Goal: Task Accomplishment & Management: Manage account settings

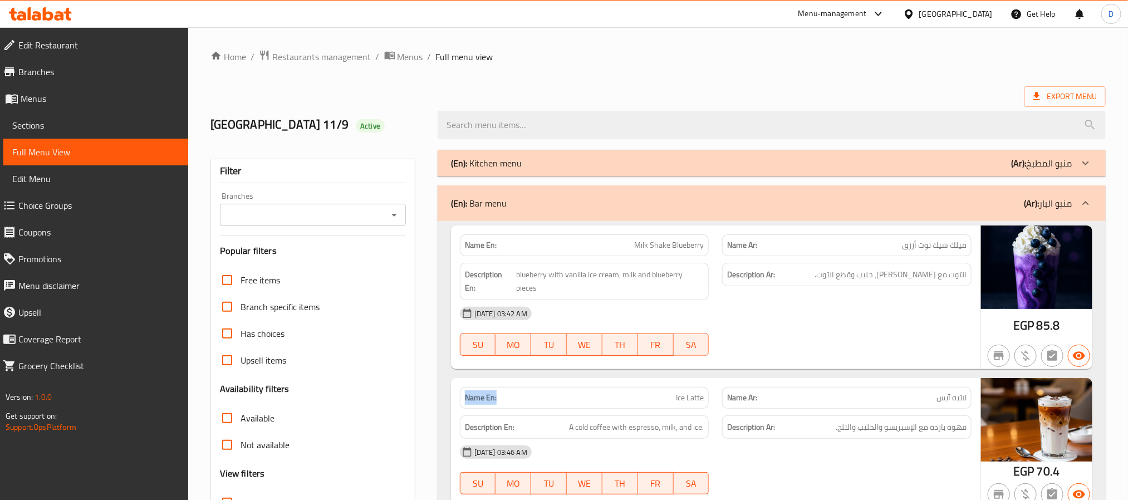
click at [869, 201] on div "(En): Bar menu (Ar): منيو البار" at bounding box center [762, 203] width 622 height 13
click at [869, 157] on div "(En): Kitchen menu (Ar): منيو المطبخ" at bounding box center [762, 163] width 622 height 13
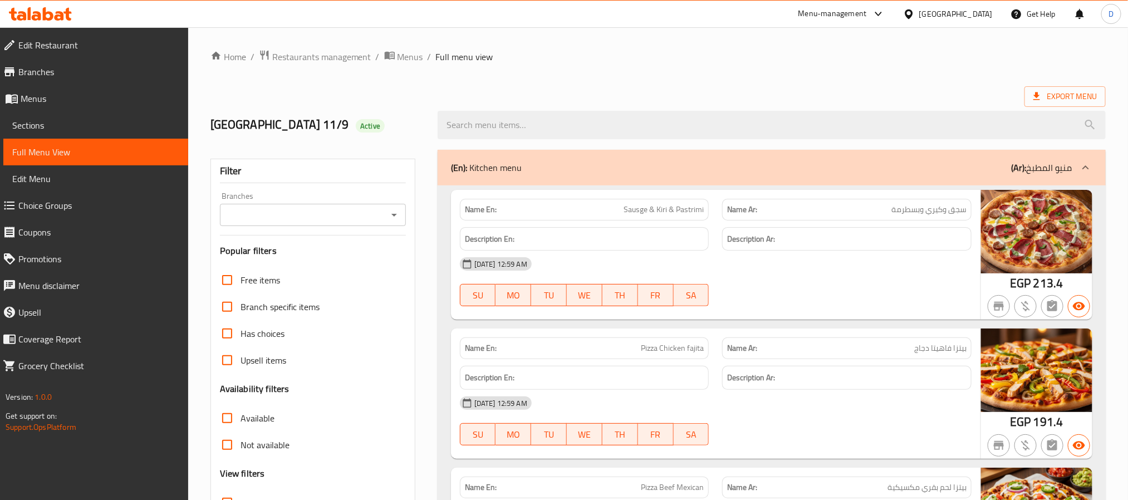
click at [877, 282] on div "11-09-2025 12:59 AM SU MO TU WE TH FR SA" at bounding box center [715, 282] width 525 height 62
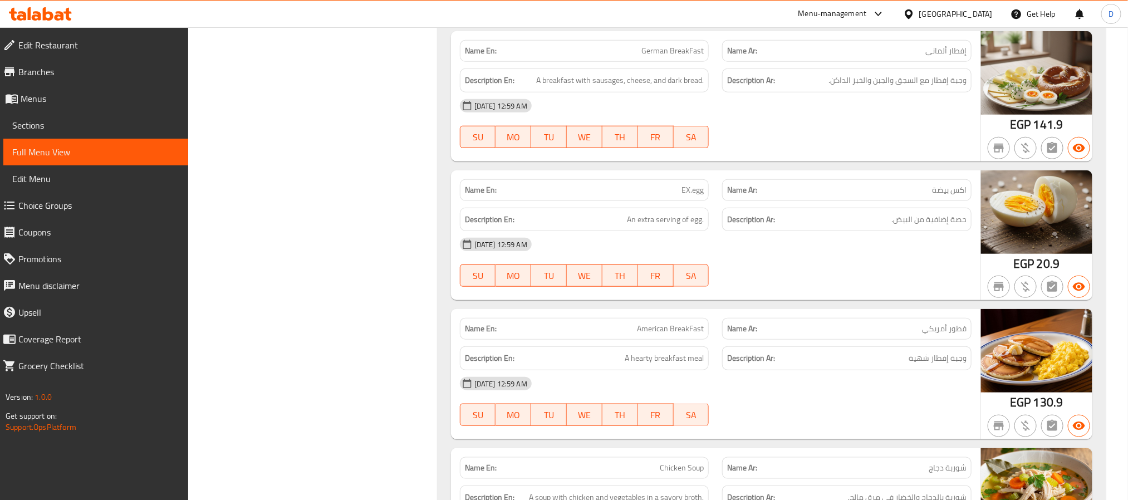
click at [958, 335] on span "فطور أمريكي" at bounding box center [944, 329] width 45 height 12
click at [810, 258] on div "[DATE] 12:59 AM" at bounding box center [715, 244] width 525 height 27
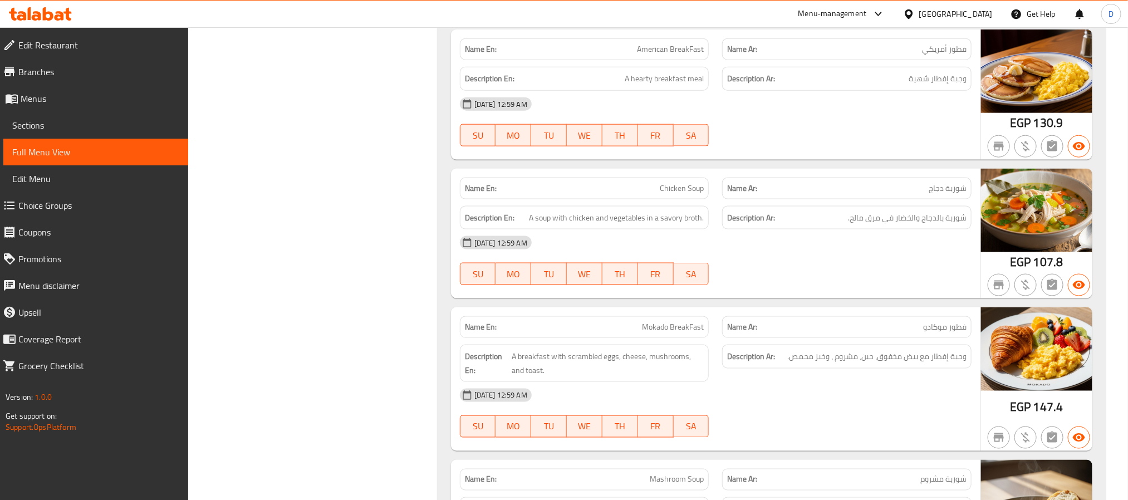
click at [859, 256] on div "[DATE] 12:59 AM" at bounding box center [715, 242] width 525 height 27
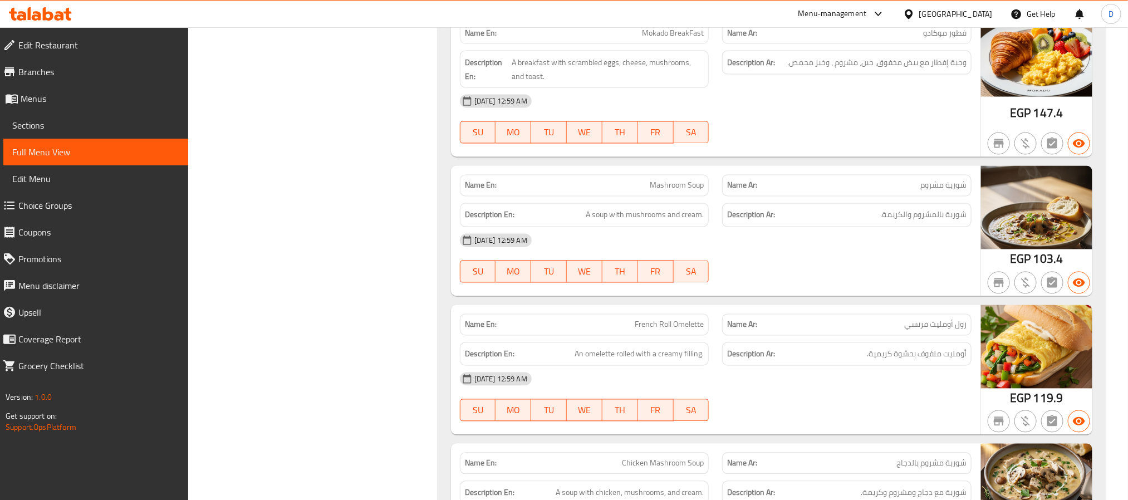
click at [859, 290] on div "11-09-2025 12:59 AM SU MO TU WE TH FR SA" at bounding box center [715, 258] width 525 height 62
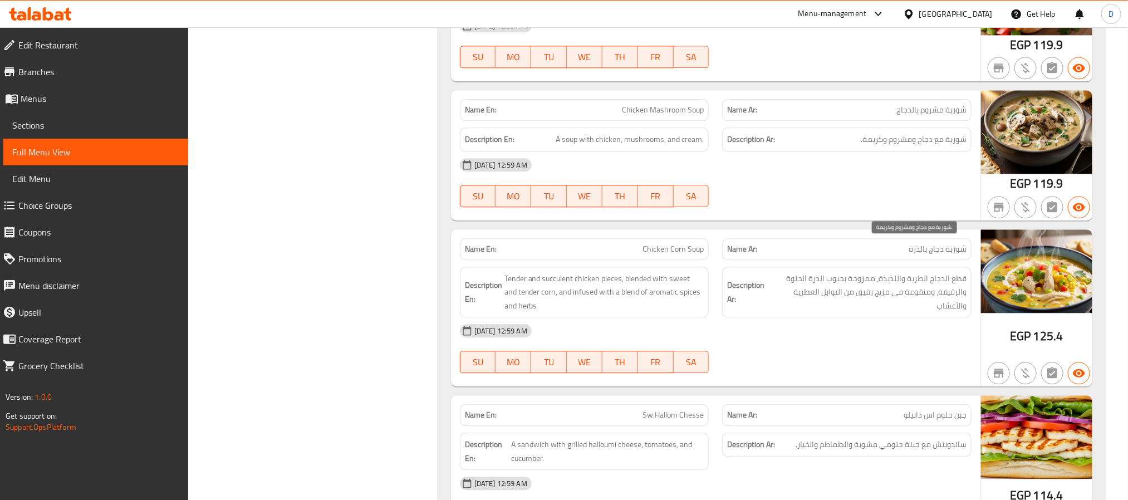
scroll to position [15192, 0]
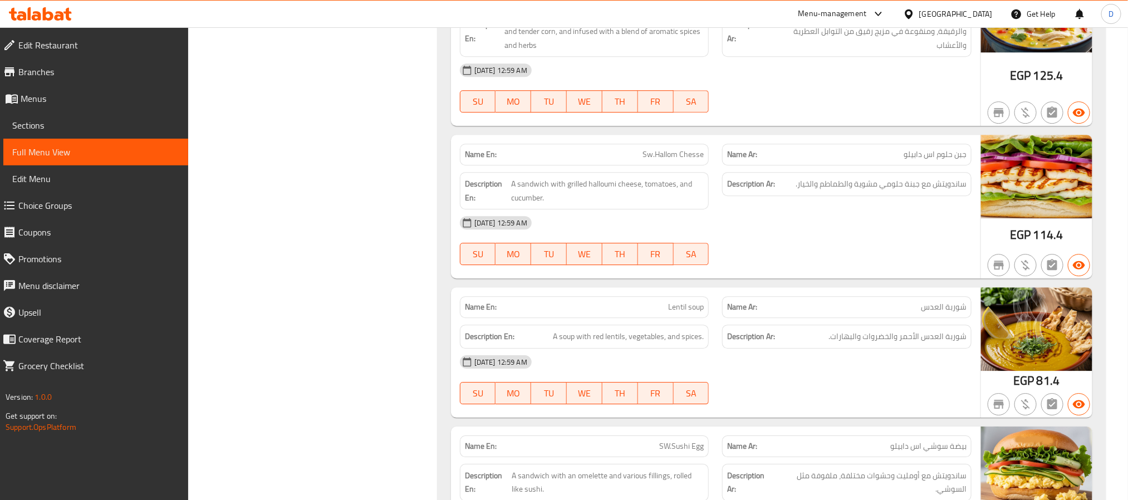
click at [930, 272] on div at bounding box center [847, 264] width 263 height 13
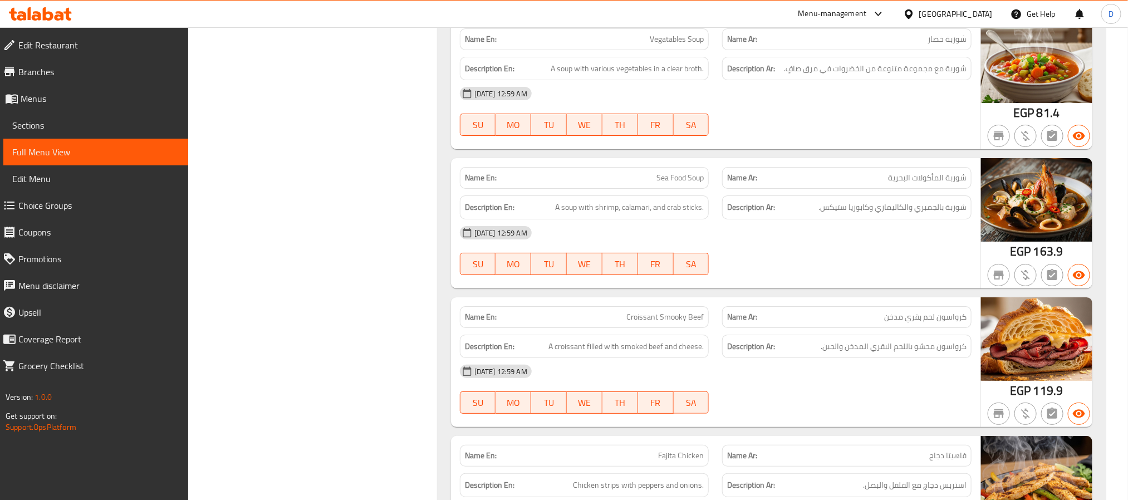
scroll to position [15777, 0]
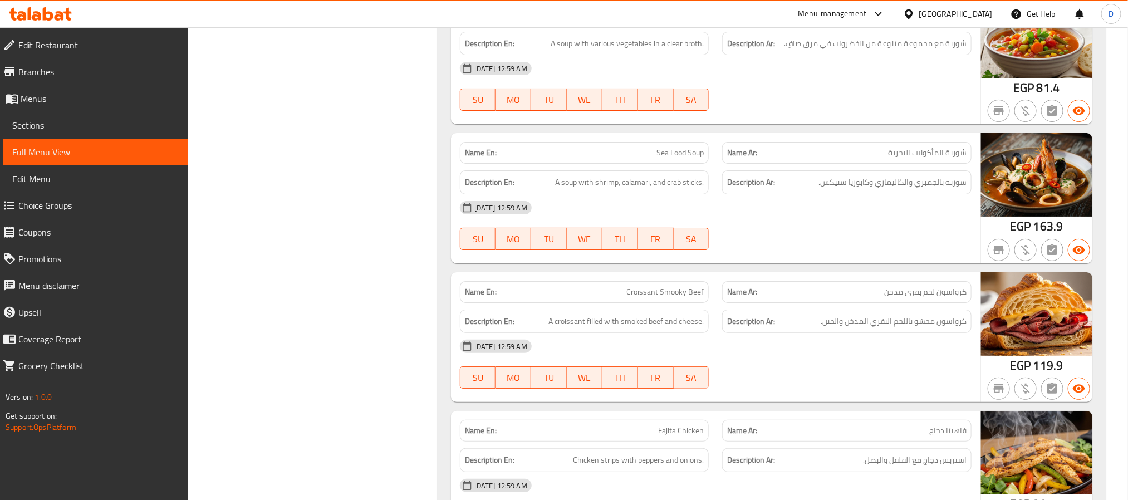
click at [799, 257] on div "11-09-2025 12:59 AM SU MO TU WE TH FR SA" at bounding box center [715, 225] width 525 height 62
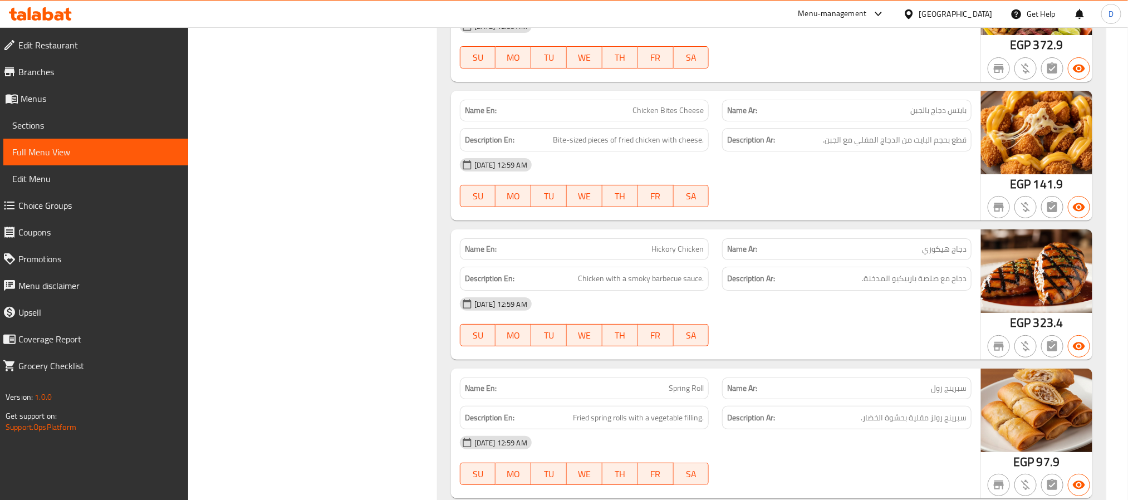
scroll to position [20217, 0]
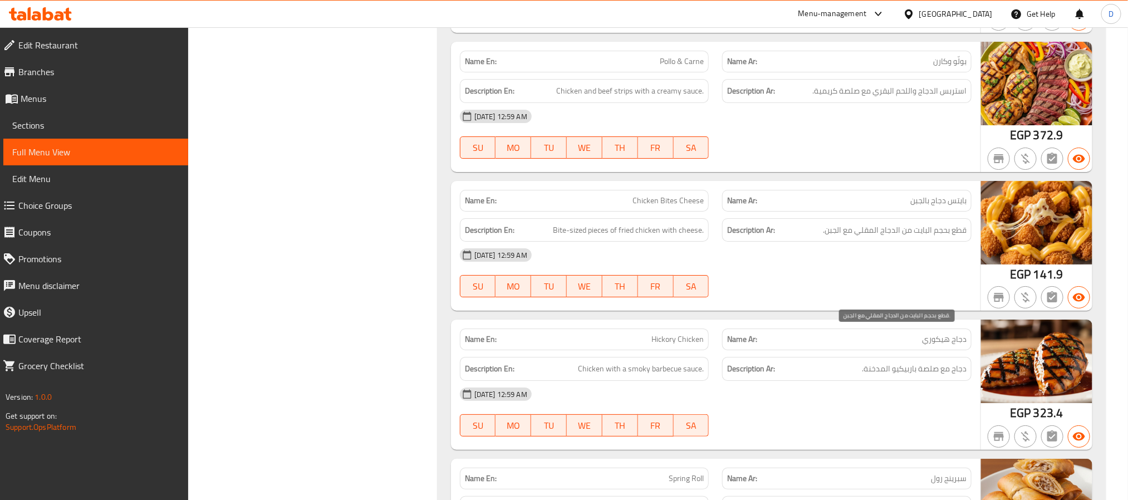
click at [914, 237] on span "قطع بحجم البايت من الدجاج المقلي مع الجبن." at bounding box center [895, 230] width 144 height 14
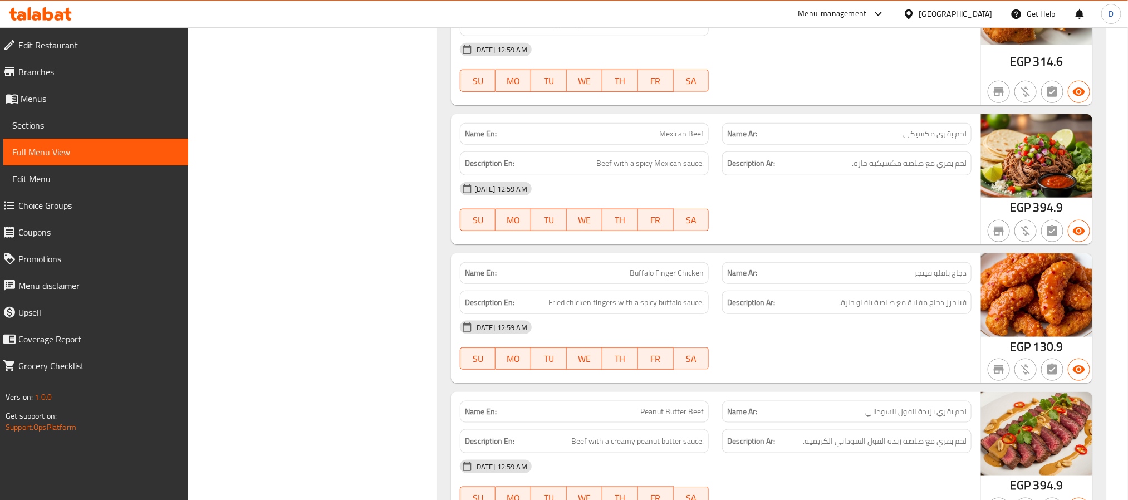
scroll to position [20861, 0]
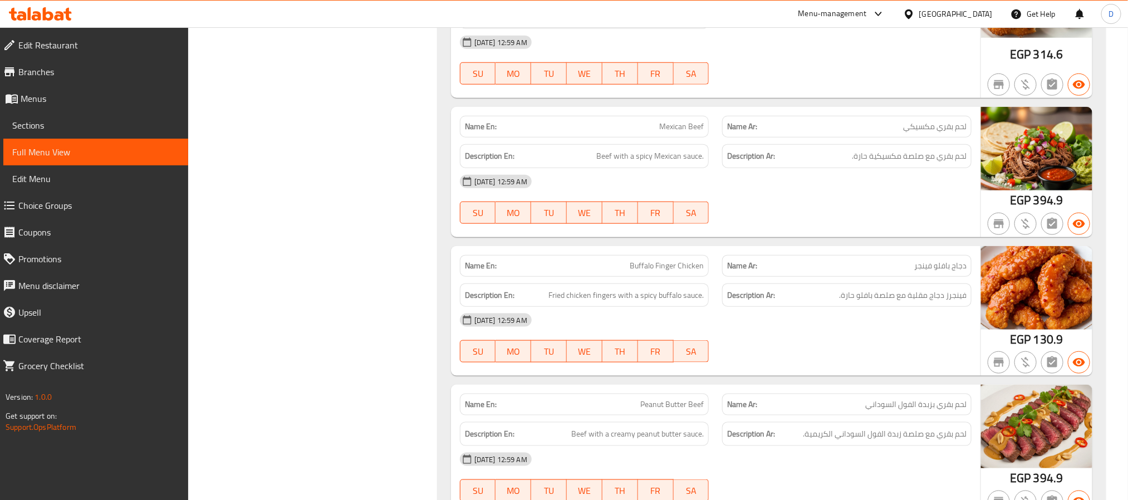
click at [794, 231] on div "11-09-2025 12:59 AM SU MO TU WE TH FR SA" at bounding box center [715, 199] width 525 height 62
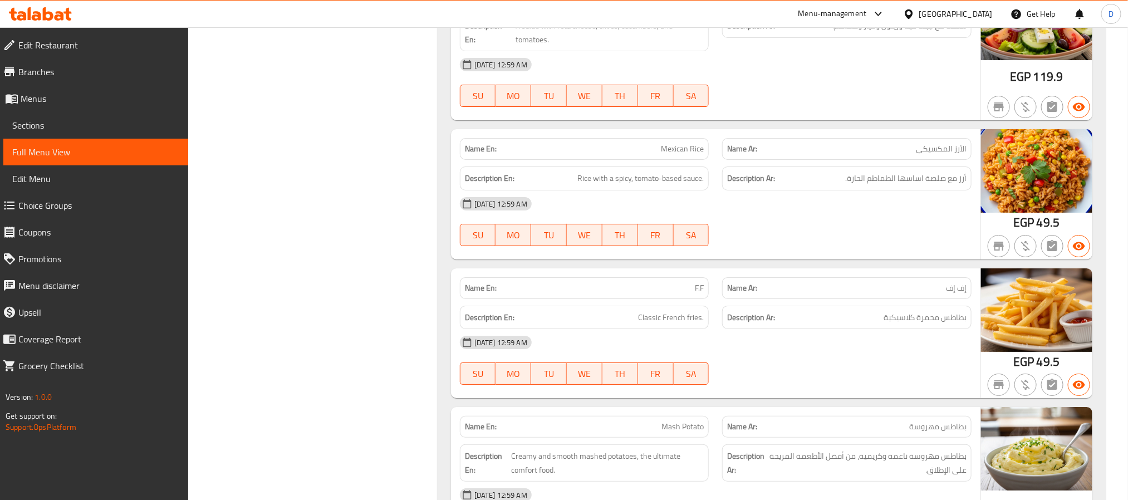
scroll to position [24797, 0]
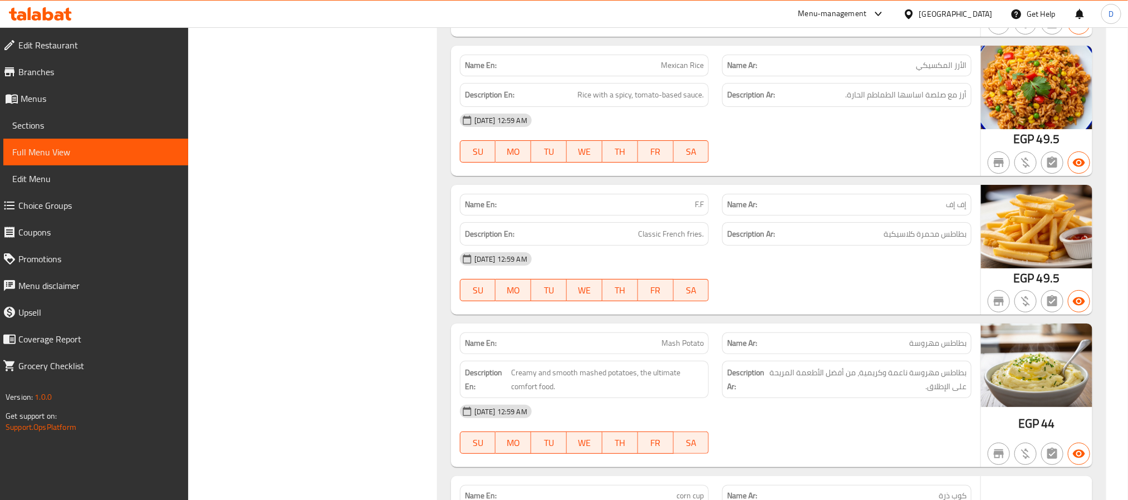
click at [692, 211] on p "Name En: F.F" at bounding box center [585, 205] width 240 height 12
click at [693, 211] on p "Name En: F.F" at bounding box center [585, 205] width 240 height 12
click at [695, 211] on span "F.F" at bounding box center [699, 205] width 9 height 12
copy span "F.F"
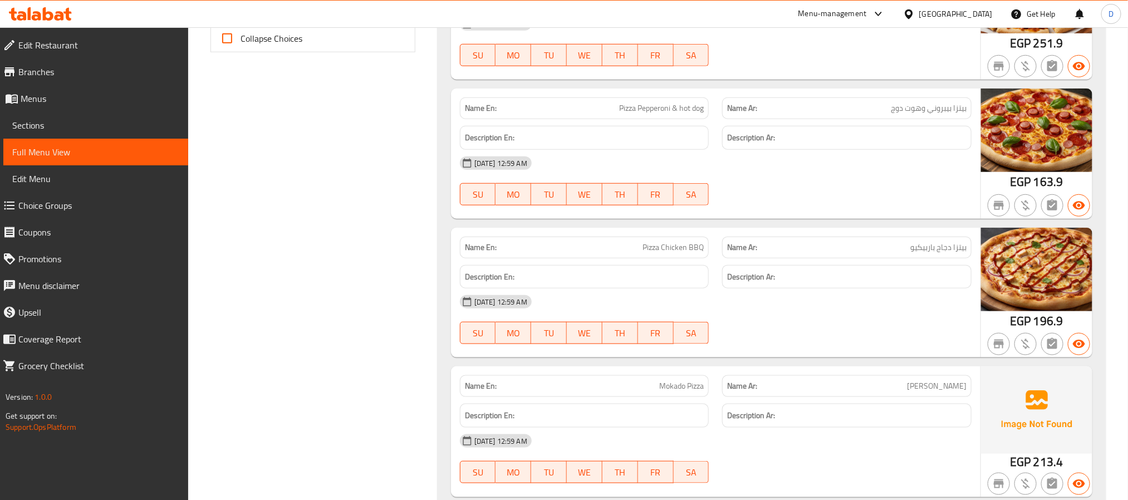
scroll to position [0, 0]
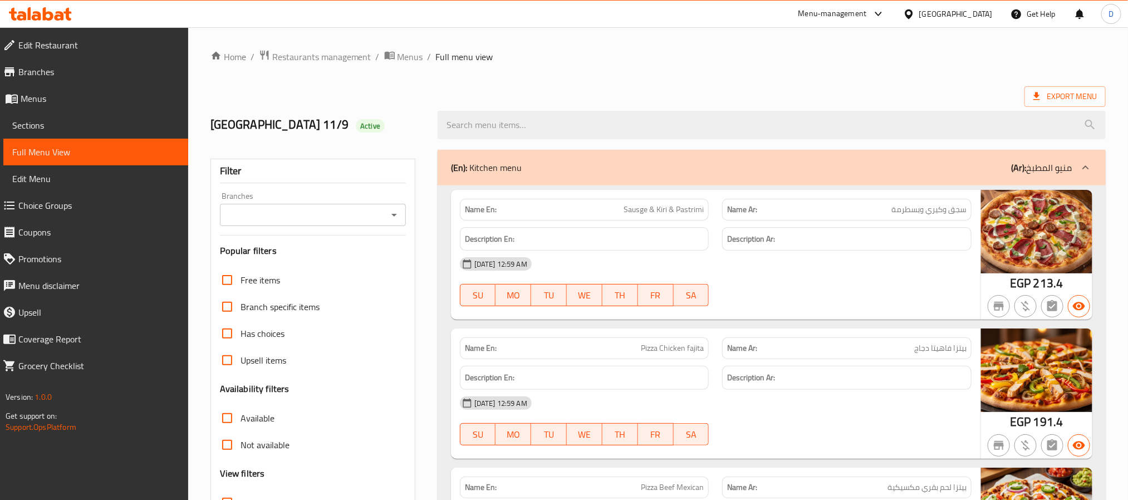
click at [1036, 164] on p "(Ar): منيو المطبخ" at bounding box center [1041, 167] width 61 height 13
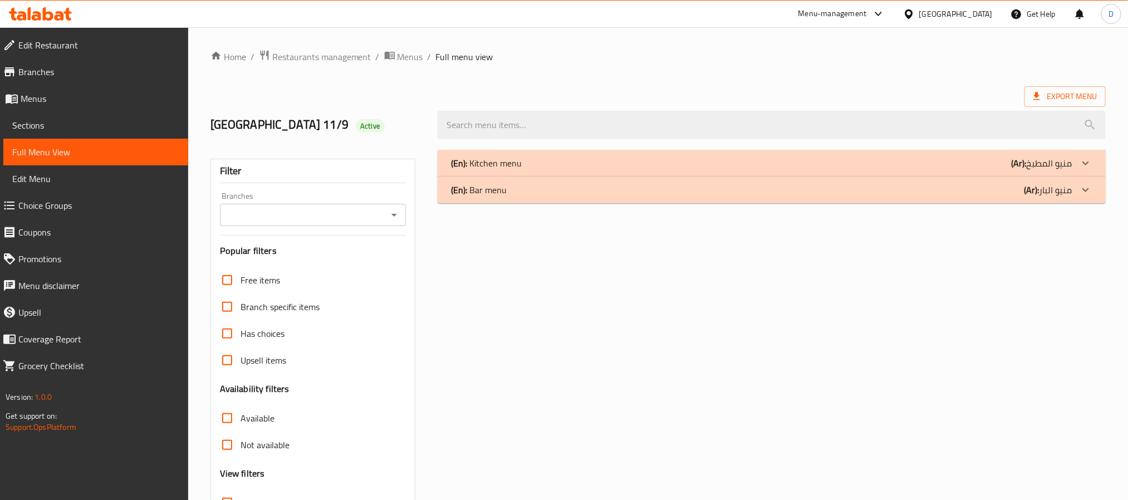
click at [861, 196] on div "(En): Bar menu (Ar): منيو البار" at bounding box center [762, 189] width 622 height 13
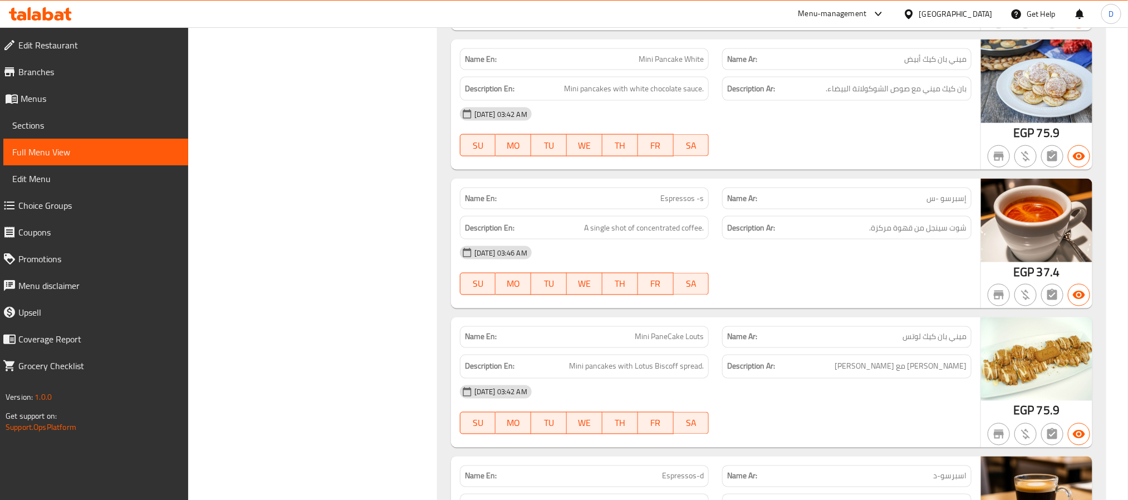
scroll to position [7669, 0]
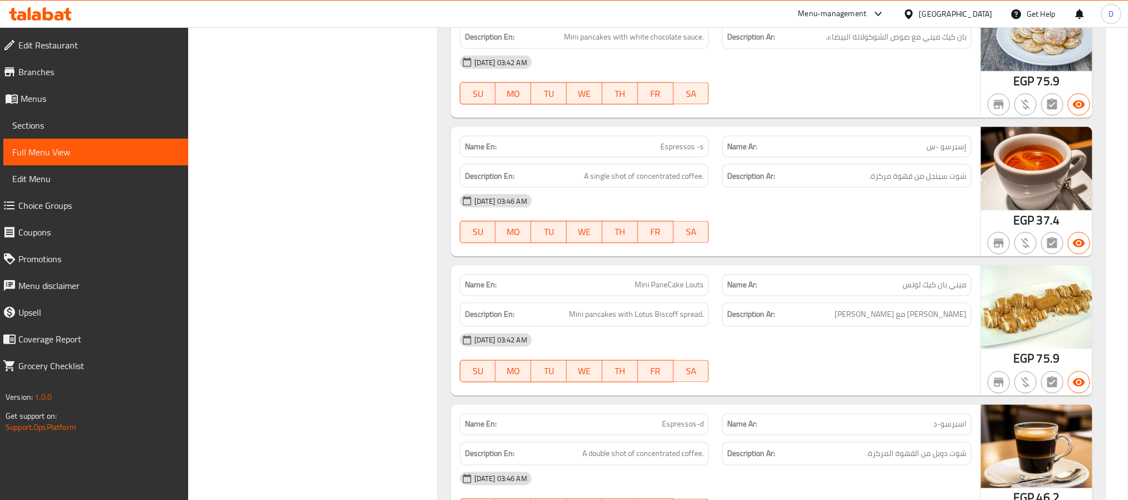
click at [681, 153] on span "Espressos -s" at bounding box center [682, 147] width 43 height 12
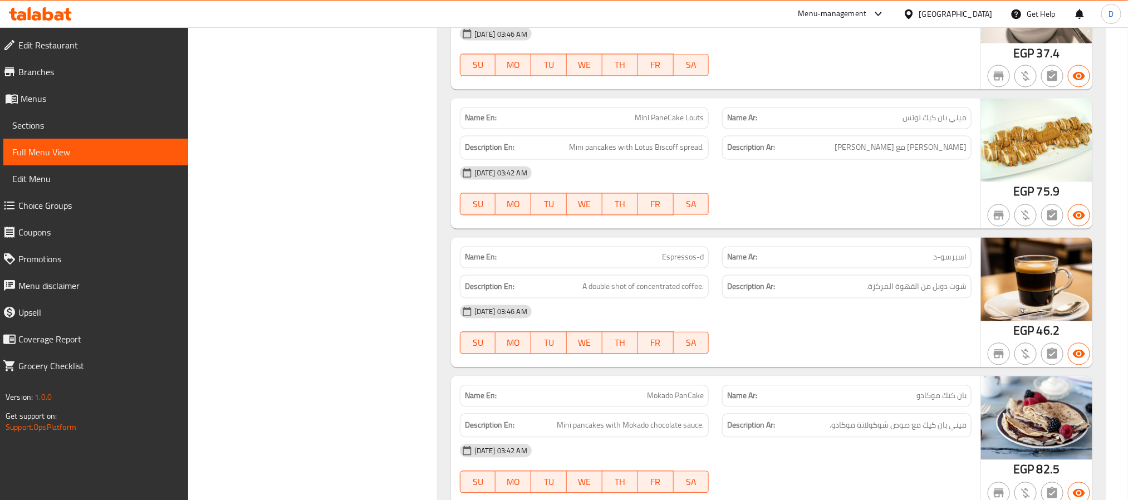
drag, startPoint x: 760, startPoint y: 288, endPoint x: 716, endPoint y: 255, distance: 55.7
click at [760, 222] on div at bounding box center [847, 215] width 263 height 13
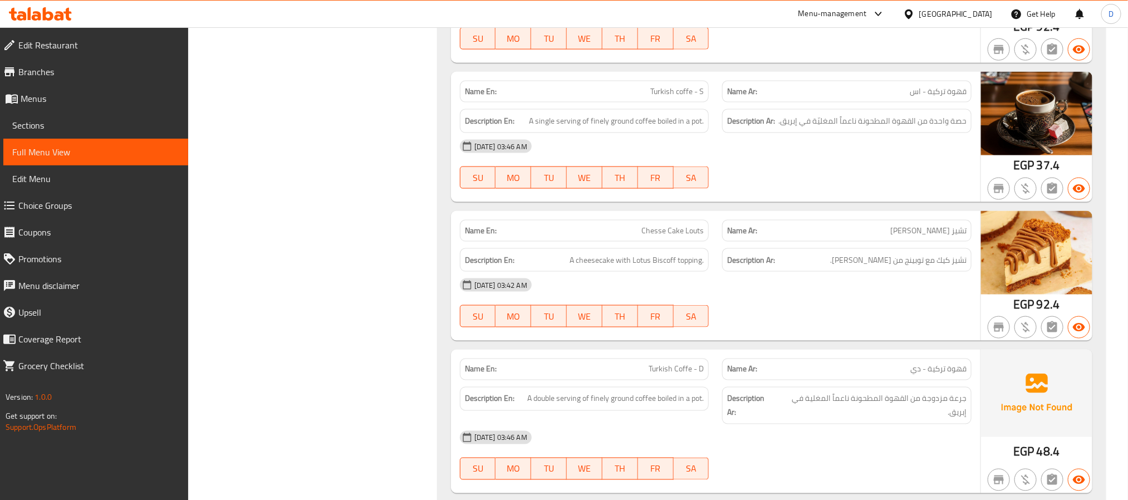
scroll to position [12097, 0]
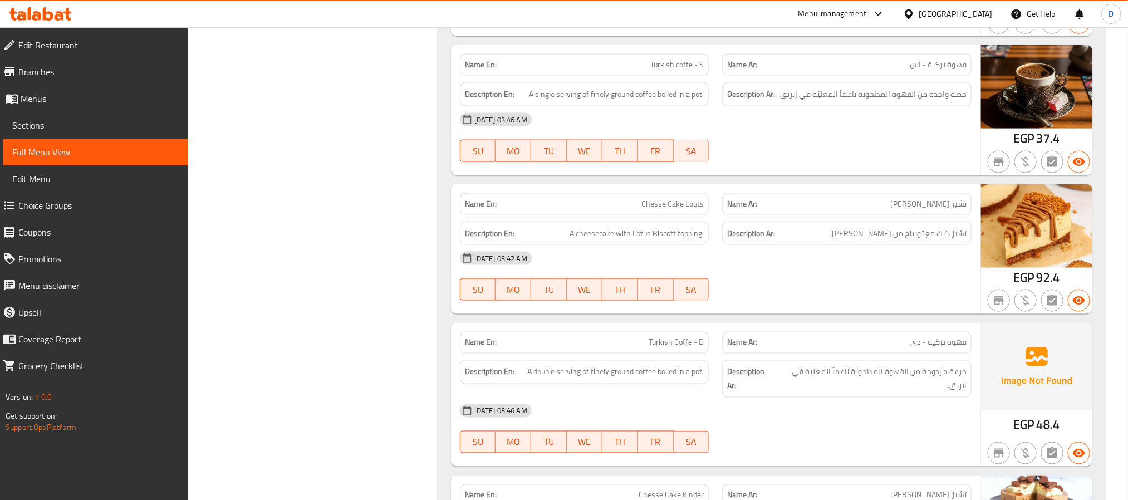
click at [671, 71] on span "Turkish coffe - S" at bounding box center [677, 65] width 53 height 12
copy span "Turkish coffe - S"
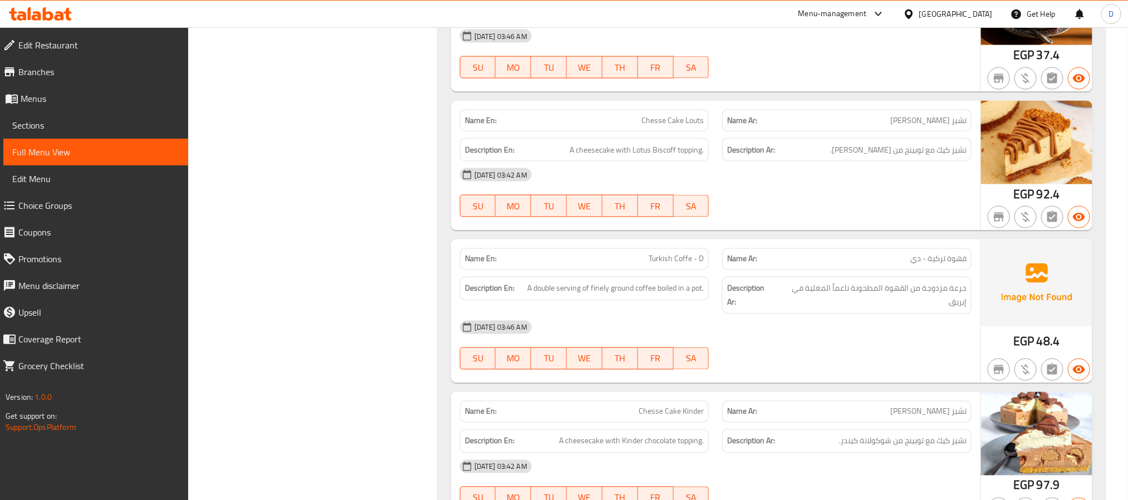
scroll to position [12264, 0]
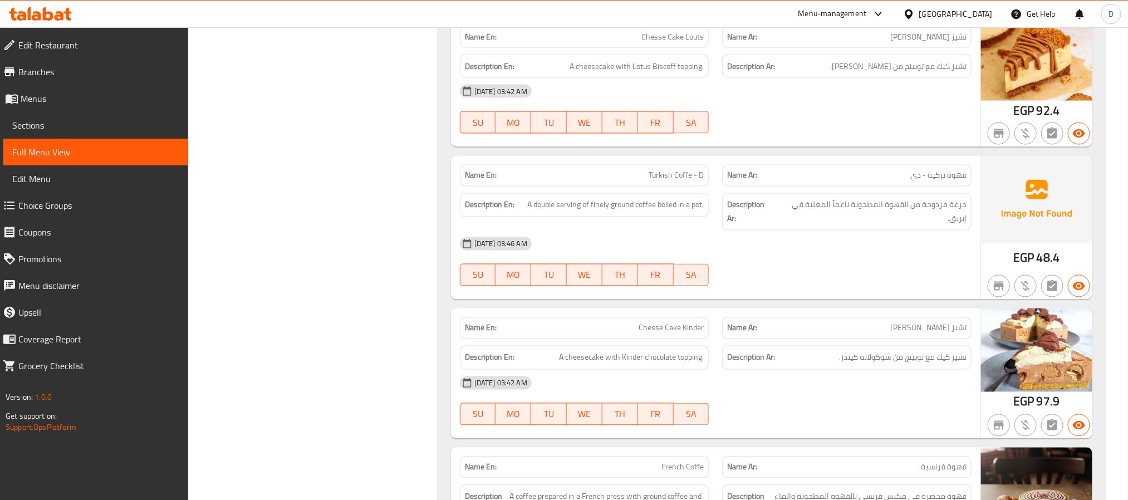
click at [694, 182] on span "Turkish Coffe - D" at bounding box center [676, 176] width 55 height 12
copy span "Turkish Coffe - D"
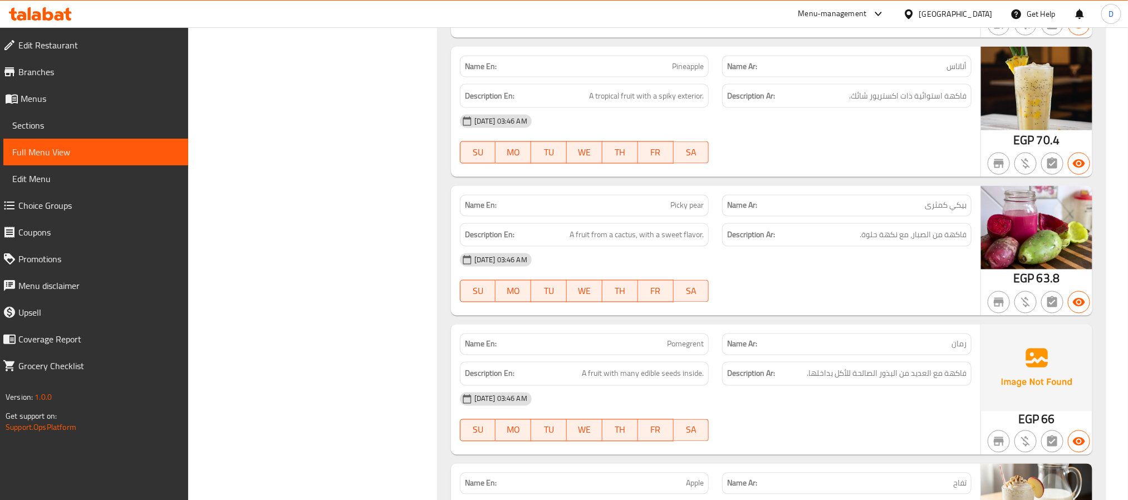
scroll to position [23543, 0]
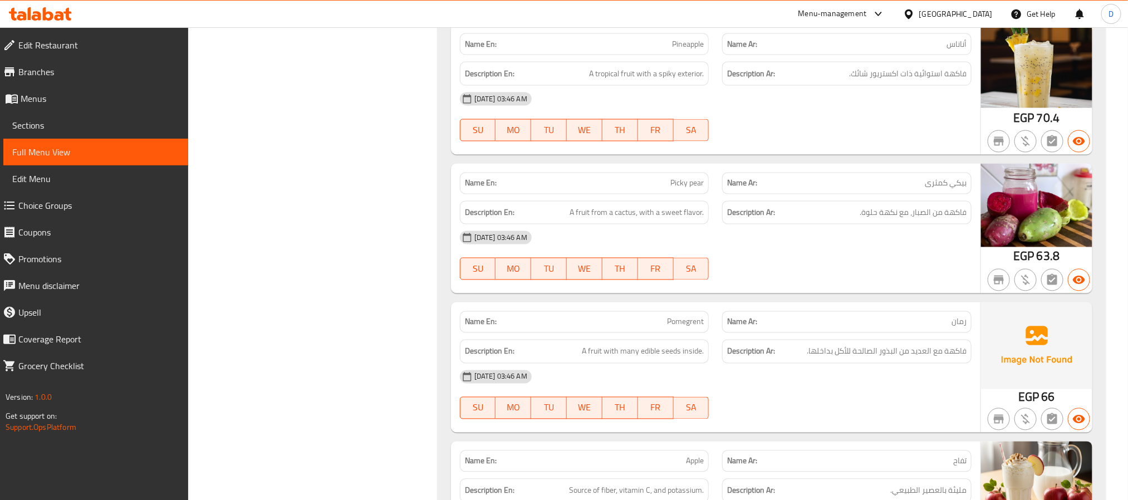
click at [681, 194] on div "Name En: Picky pear" at bounding box center [585, 184] width 250 height 22
copy span "Picky pear"
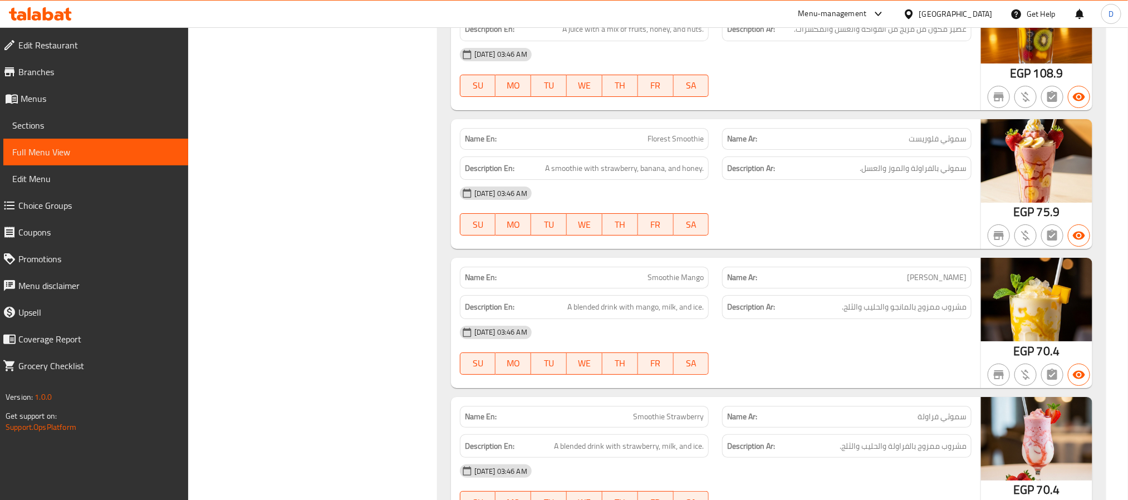
scroll to position [26968, 0]
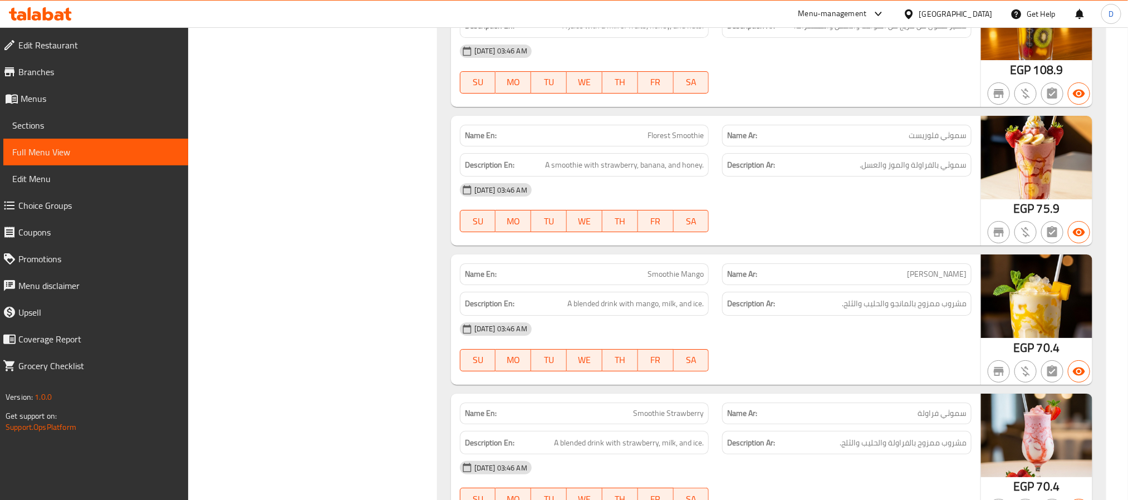
drag, startPoint x: 858, startPoint y: 224, endPoint x: 827, endPoint y: 209, distance: 34.4
click at [858, 65] on div "[DATE] 03:46 AM" at bounding box center [715, 51] width 525 height 27
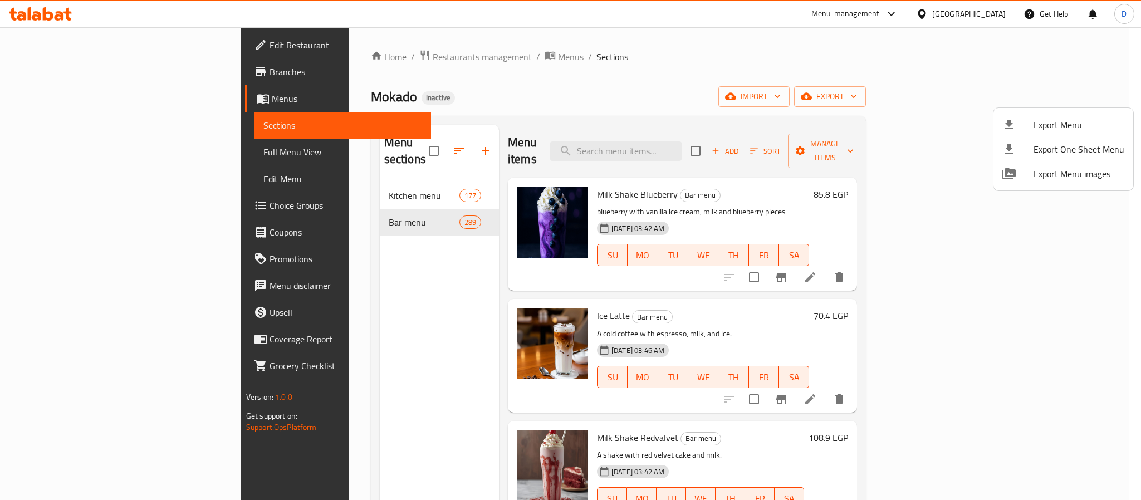
click at [310, 180] on div at bounding box center [570, 250] width 1141 height 500
click at [380, 186] on div "Kitchen menu 177" at bounding box center [439, 195] width 119 height 27
click at [389, 189] on span "Kitchen menu" at bounding box center [424, 195] width 71 height 13
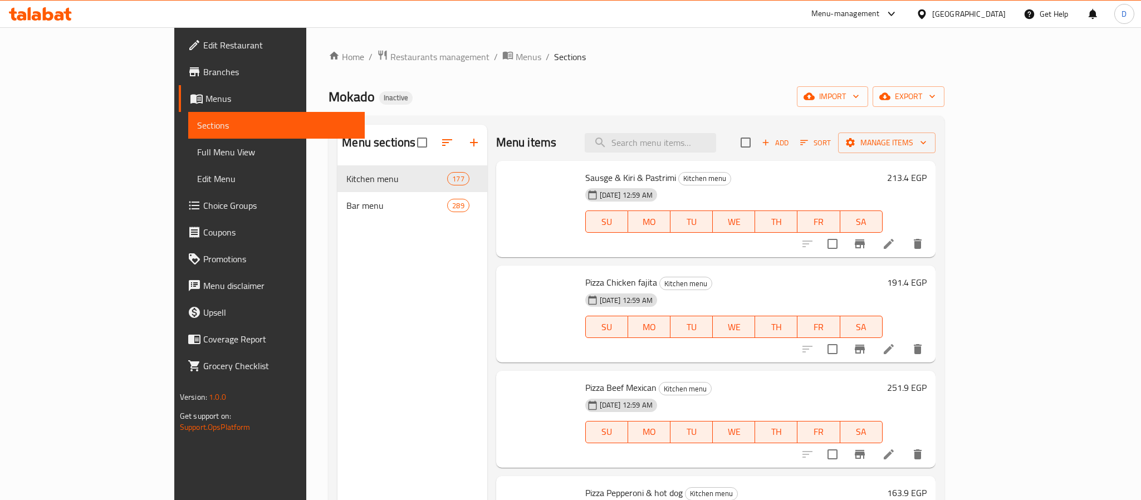
click at [340, 165] on div "Kitchen menu 177" at bounding box center [412, 178] width 149 height 27
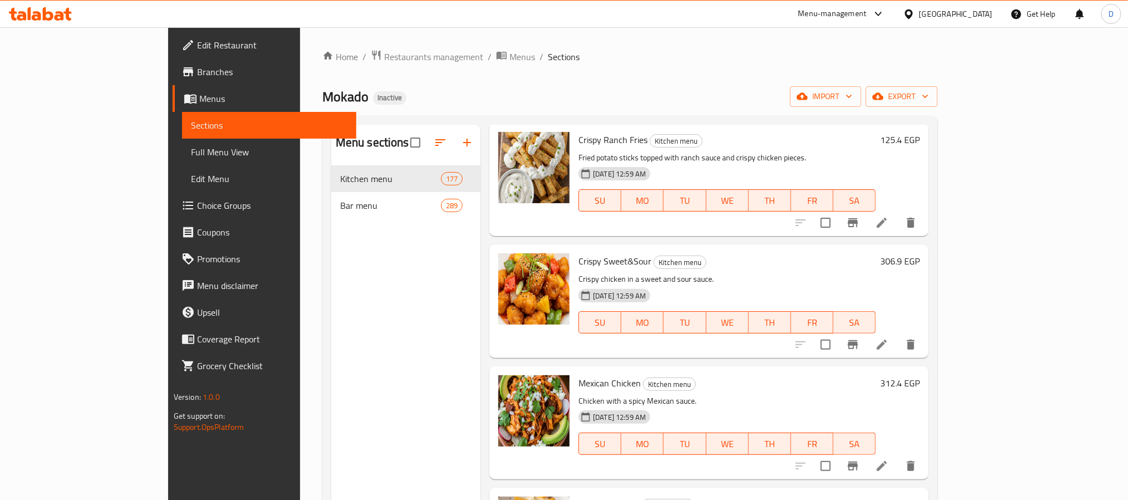
scroll to position [435, 0]
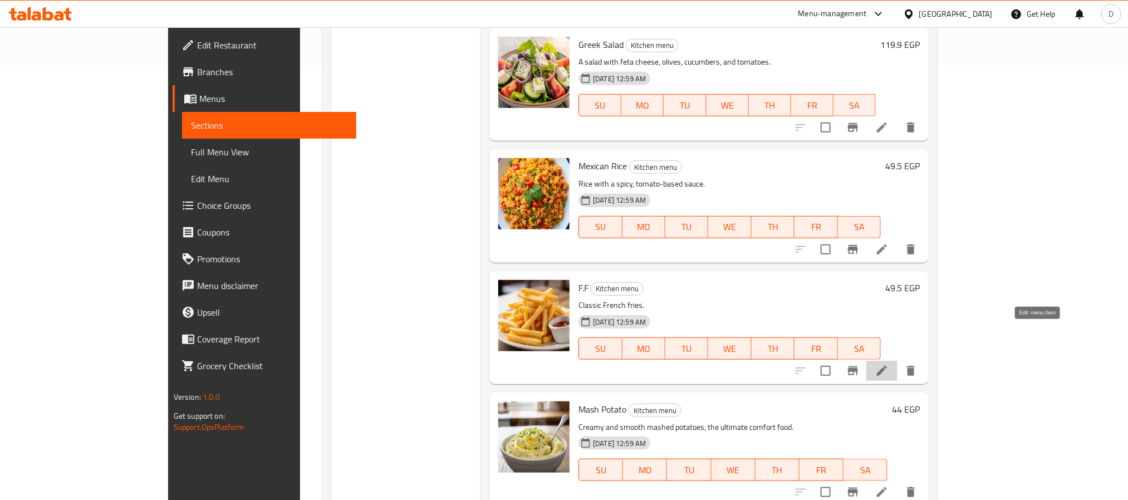
click at [889, 364] on icon at bounding box center [882, 370] width 13 height 13
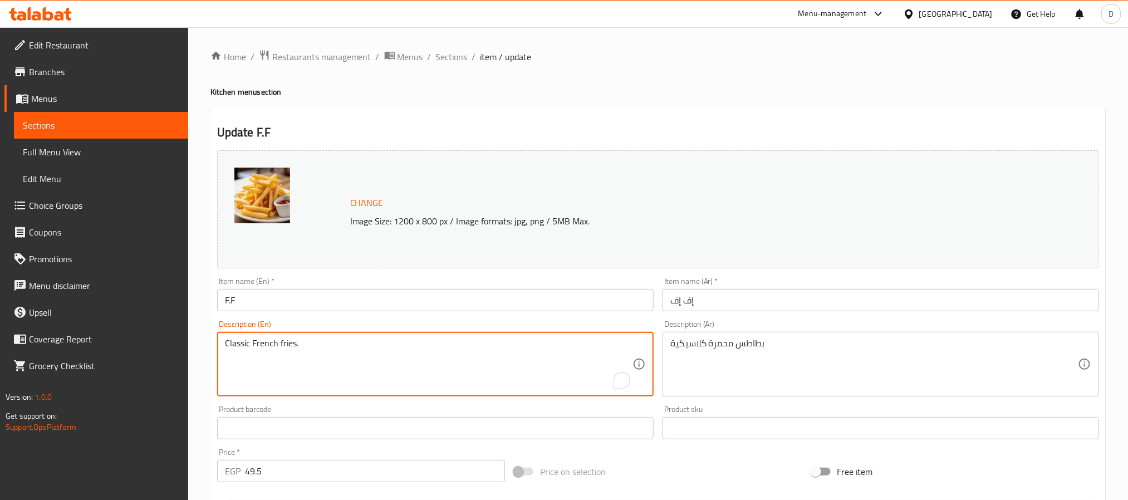
drag, startPoint x: 253, startPoint y: 346, endPoint x: 297, endPoint y: 346, distance: 44.6
click at [297, 298] on input "F.F" at bounding box center [435, 300] width 437 height 22
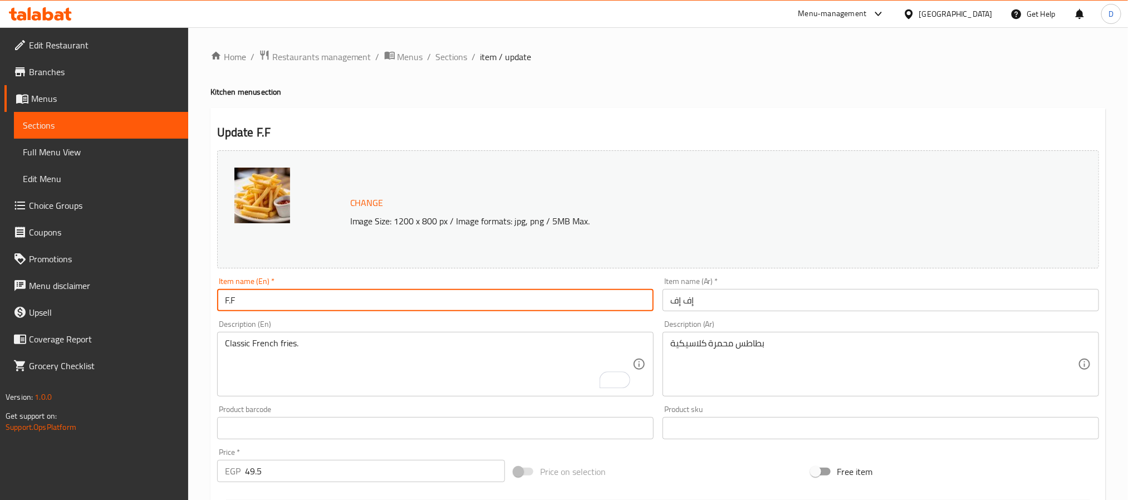
click at [298, 297] on input "F.F" at bounding box center [435, 300] width 437 height 22
click at [297, 295] on input "F.F" at bounding box center [435, 300] width 437 height 22
click at [295, 295] on input "F.F" at bounding box center [435, 300] width 437 height 22
drag, startPoint x: 285, startPoint y: 296, endPoint x: 211, endPoint y: 298, distance: 73.6
click at [211, 298] on div "Update F.F Change Image Size: 1200 x 800 px / Image formats: jpg, png / 5MB Max…" at bounding box center [659, 440] width 896 height 664
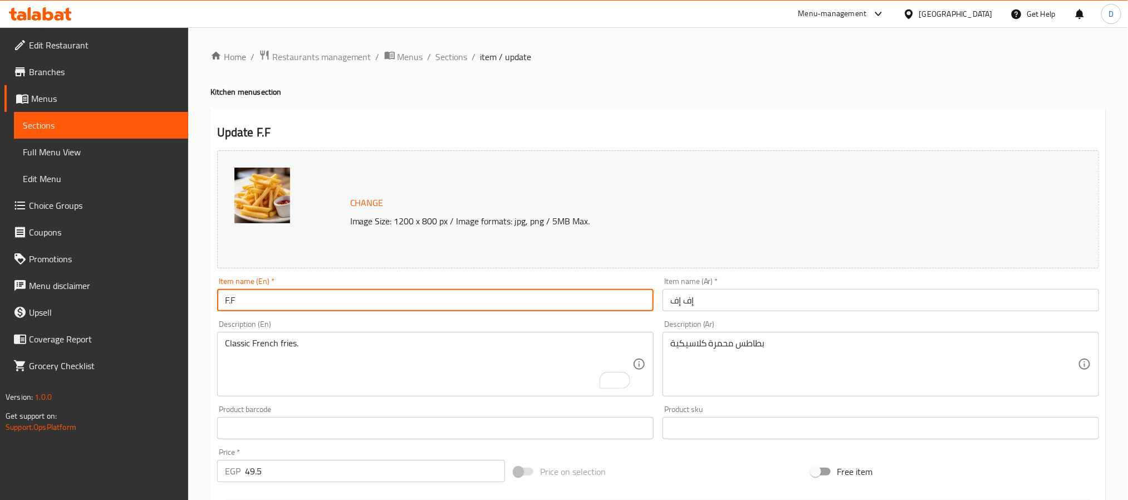
paste input "[PERSON_NAME] fries."
type input "French fries."
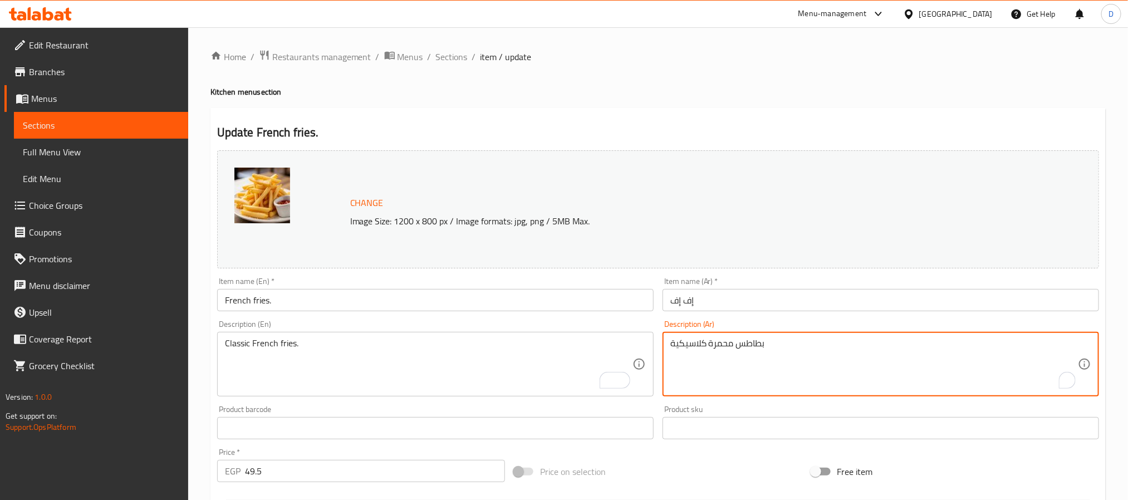
drag, startPoint x: 775, startPoint y: 346, endPoint x: 711, endPoint y: 346, distance: 64.6
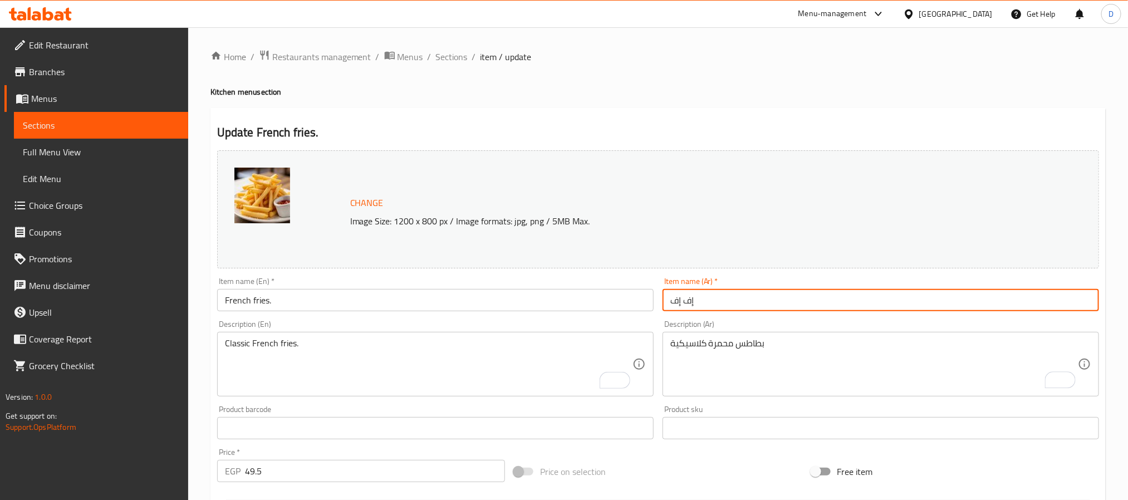
drag, startPoint x: 699, startPoint y: 304, endPoint x: 663, endPoint y: 302, distance: 35.7
click at [663, 302] on input "إف إف" at bounding box center [881, 300] width 437 height 22
paste input "طاطس محمرة"
type input "بطاطس محمرة"
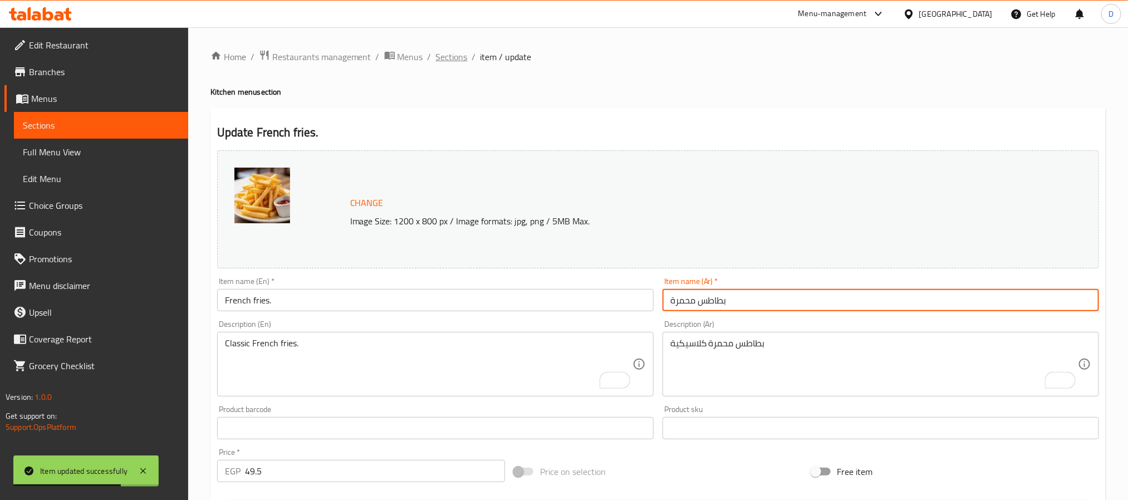
click at [465, 63] on span "Sections" at bounding box center [452, 56] width 32 height 13
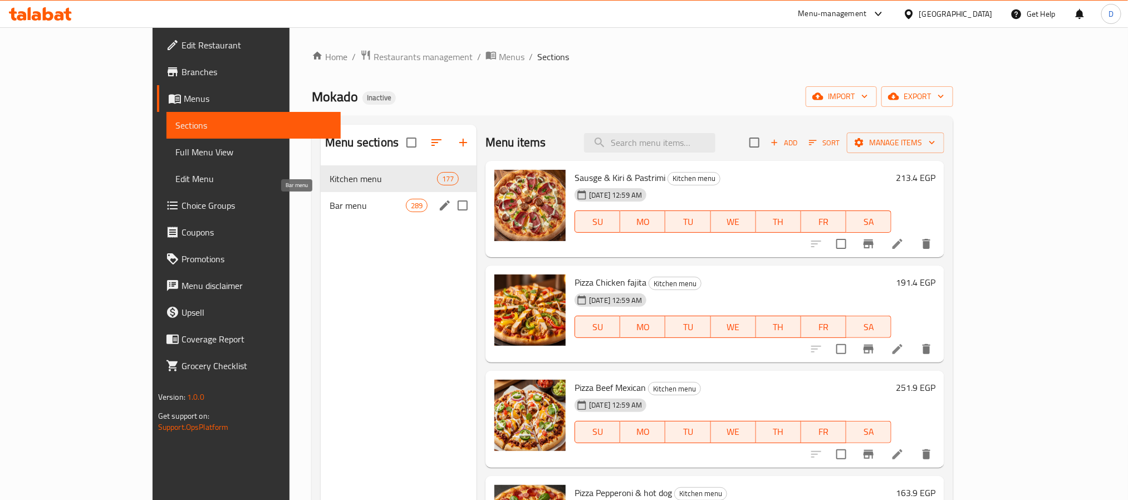
click at [330, 209] on span "Bar menu" at bounding box center [368, 205] width 76 height 13
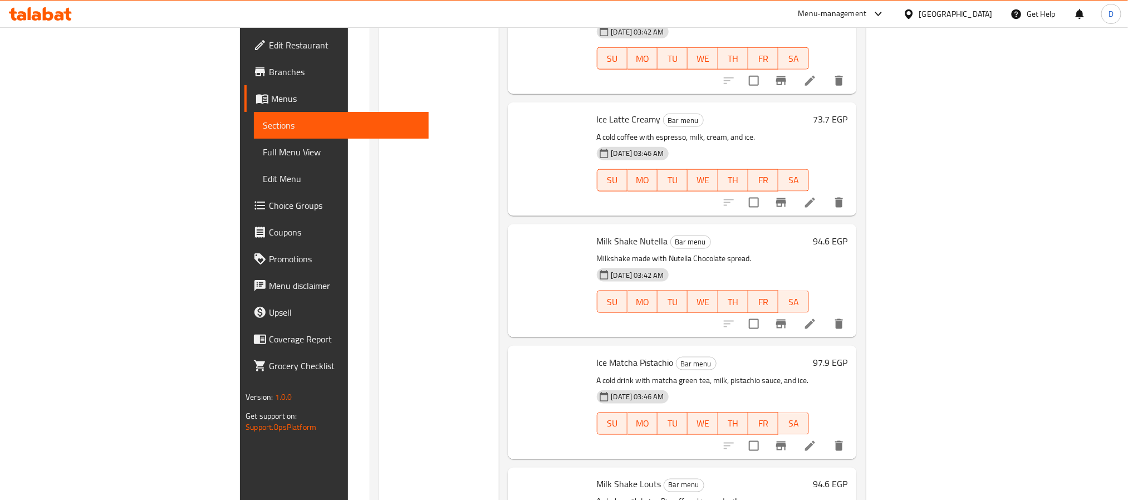
scroll to position [5643, 0]
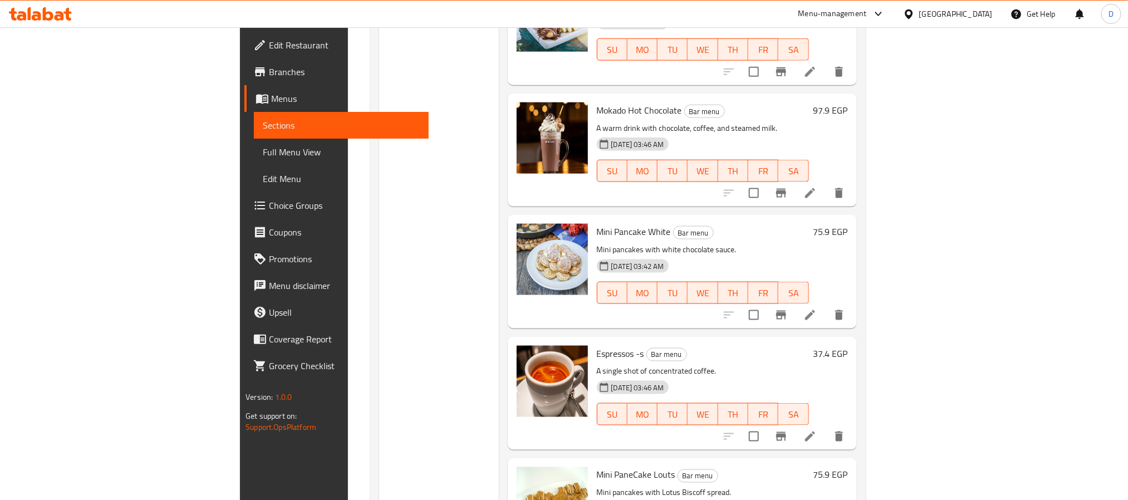
click at [817, 430] on icon at bounding box center [810, 436] width 13 height 13
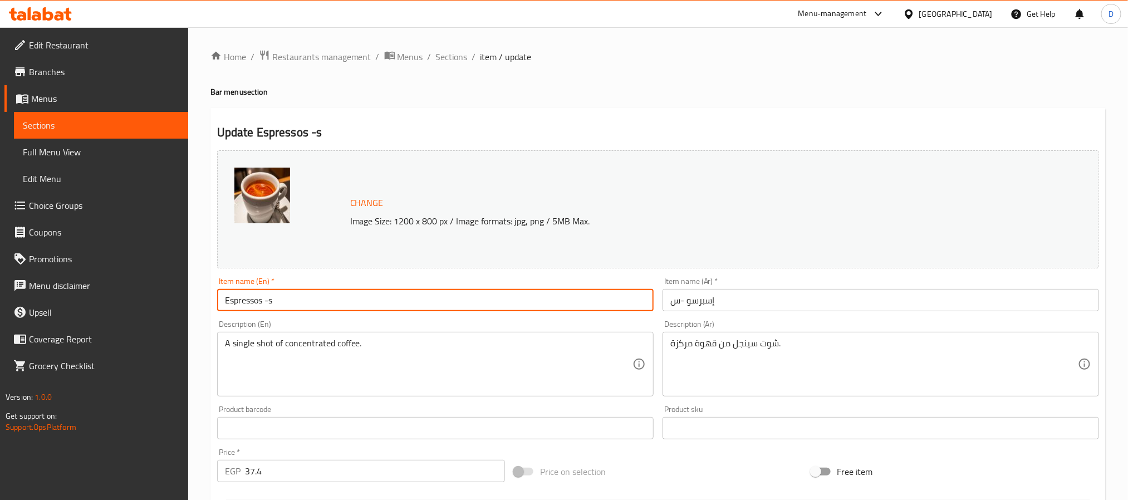
drag, startPoint x: 273, startPoint y: 301, endPoint x: 265, endPoint y: 300, distance: 8.4
click at [265, 300] on input "Espressos -s" at bounding box center [435, 300] width 437 height 22
type input "Espressos small"
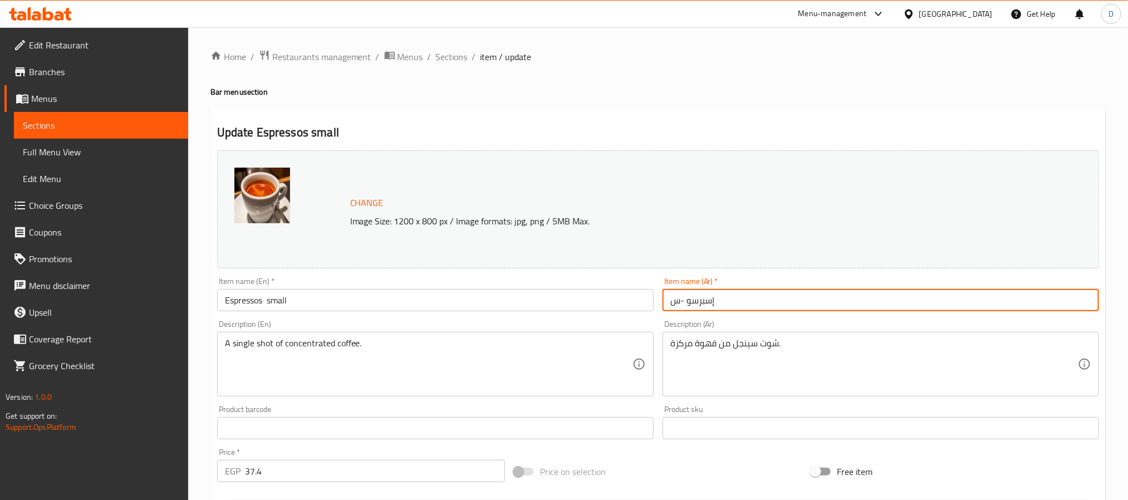
drag, startPoint x: 682, startPoint y: 299, endPoint x: 660, endPoint y: 299, distance: 22.3
click at [660, 299] on div "Item name (Ar)   * إسبرسو -س Item name (Ar) *" at bounding box center [881, 294] width 446 height 43
type input "إسبرسو صغيرة"
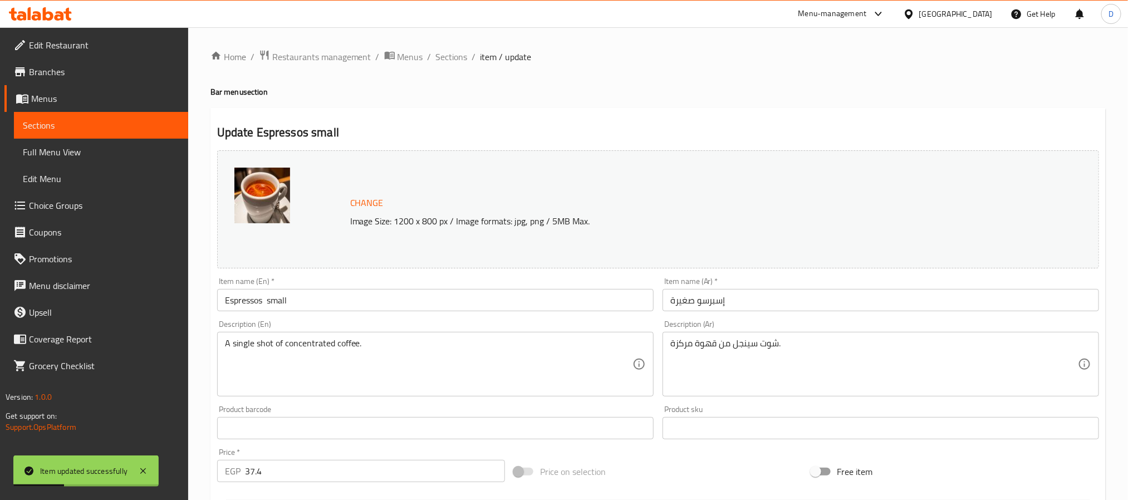
click at [262, 306] on input "Espressos small" at bounding box center [435, 300] width 437 height 22
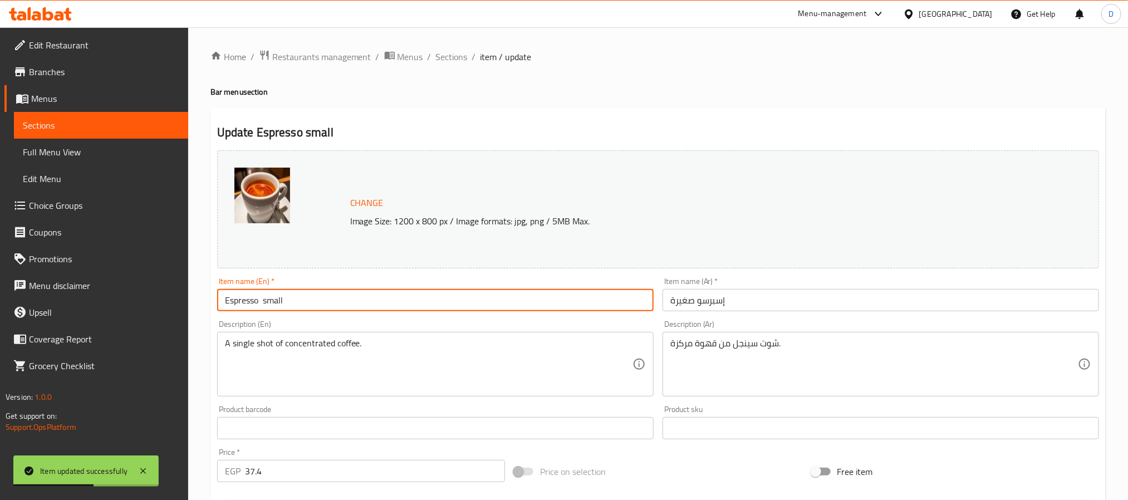
type input "Espresso small"
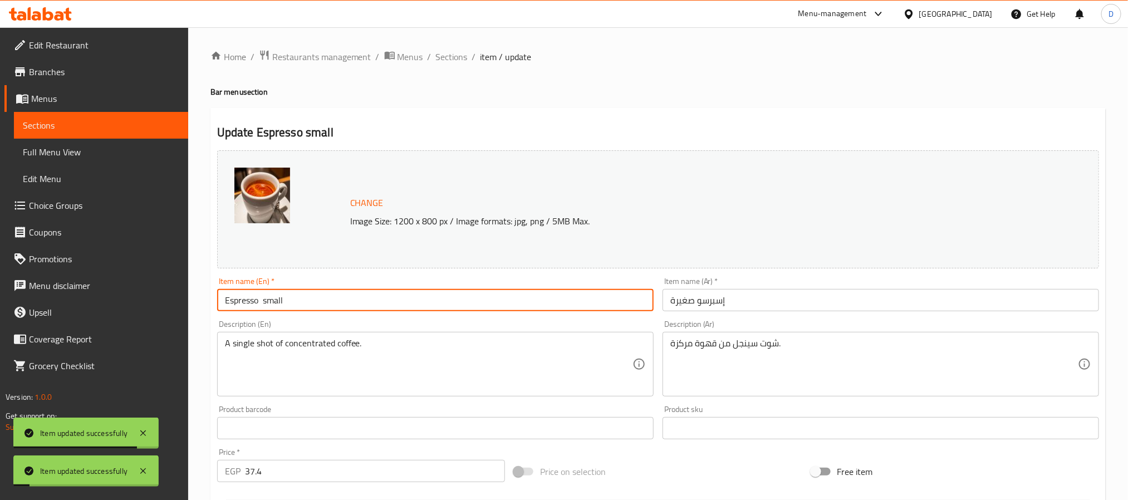
click at [247, 311] on input "Espresso small" at bounding box center [435, 300] width 437 height 22
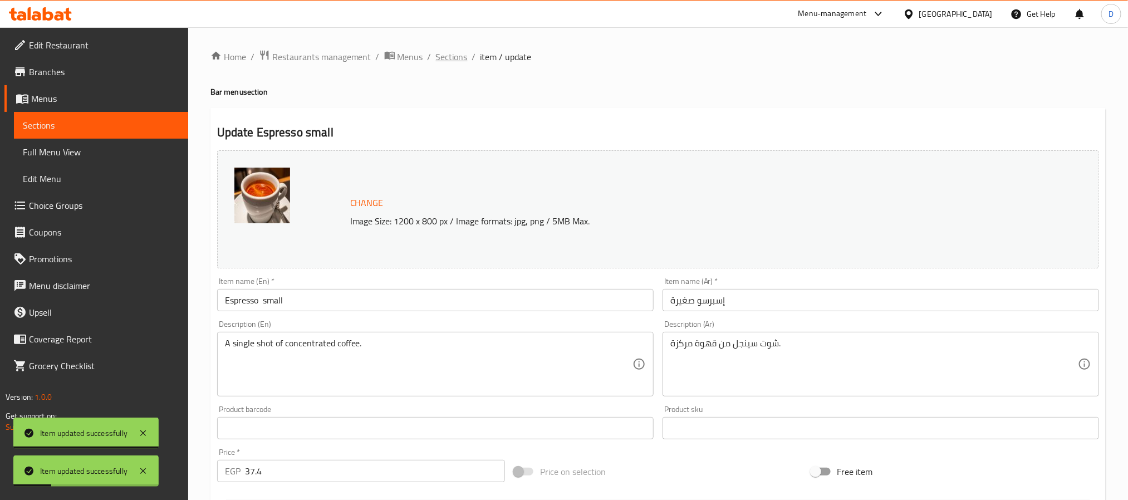
click at [448, 63] on span "Sections" at bounding box center [452, 56] width 32 height 13
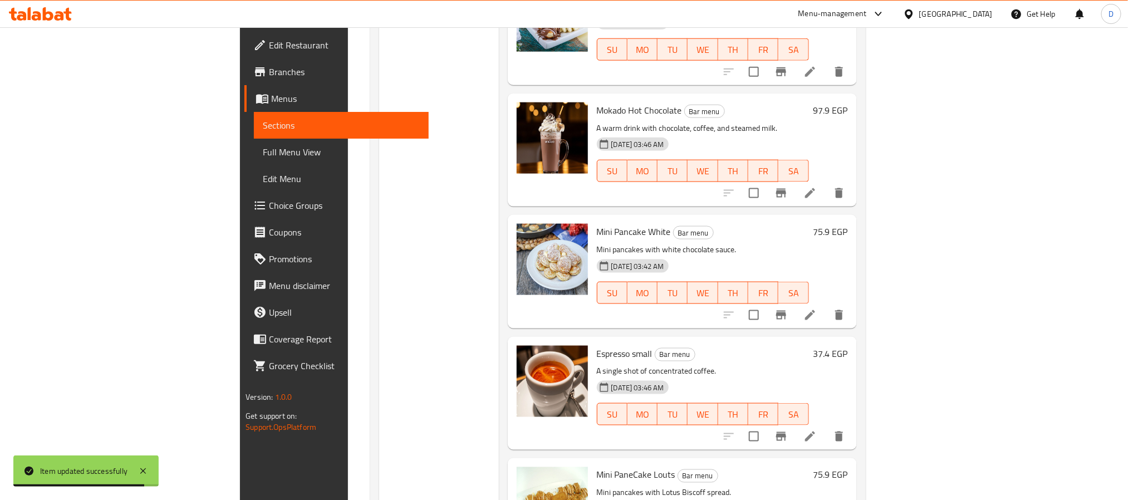
scroll to position [5810, 0]
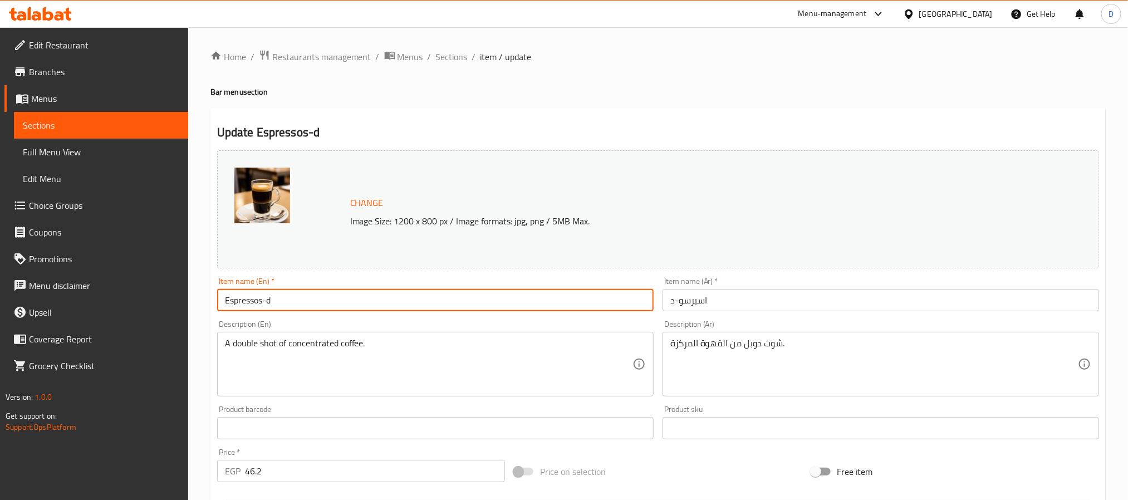
drag, startPoint x: 288, startPoint y: 304, endPoint x: 259, endPoint y: 301, distance: 29.2
click at [259, 301] on input "Espressos-d" at bounding box center [435, 300] width 437 height 22
type input "Espresso double"
click at [719, 300] on input "اسبرسو-د" at bounding box center [881, 300] width 437 height 22
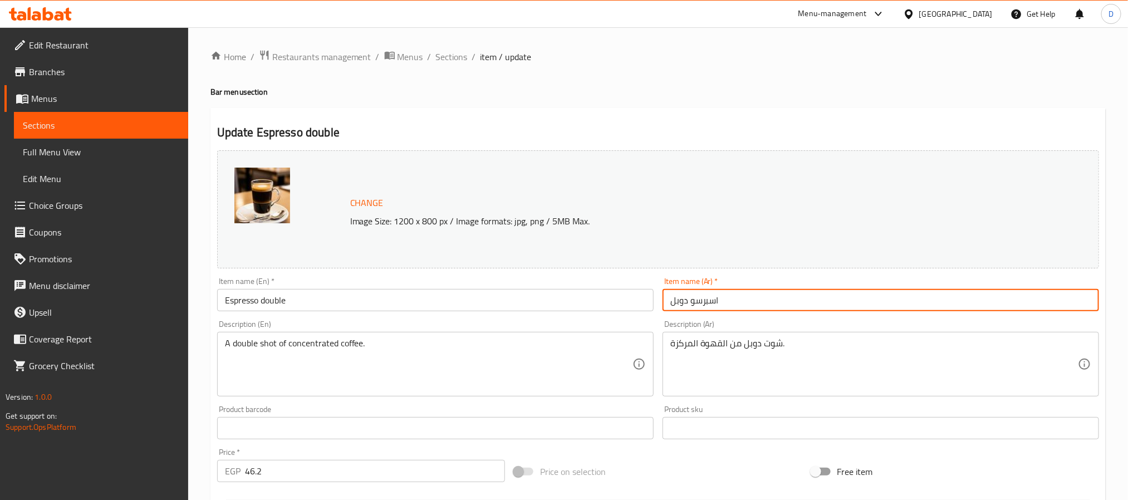
type input "اسبرسو دوبل"
drag, startPoint x: 447, startPoint y: 60, endPoint x: 381, endPoint y: 12, distance: 81.7
click at [447, 60] on span "Sections" at bounding box center [452, 56] width 32 height 13
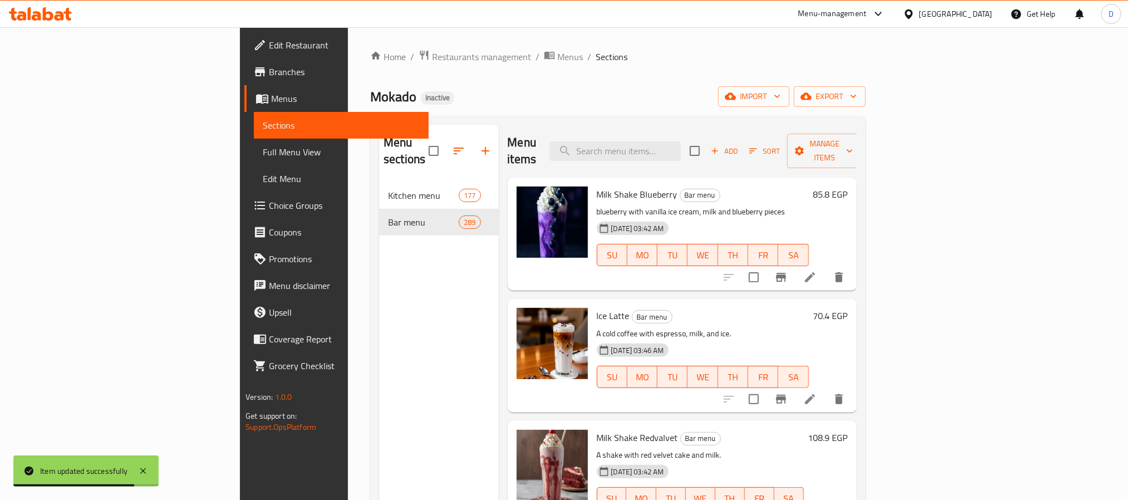
scroll to position [9291, 0]
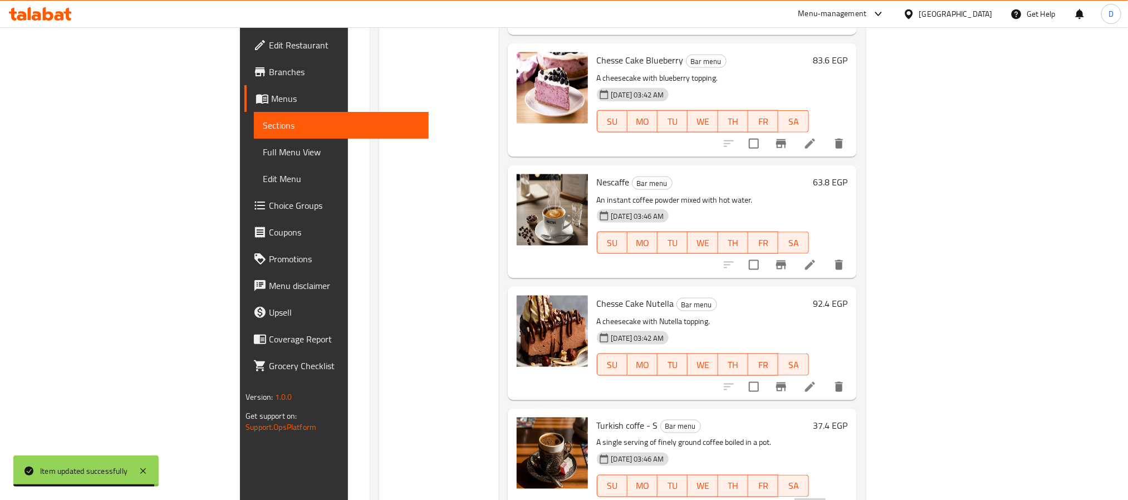
click at [826, 498] on li at bounding box center [810, 508] width 31 height 20
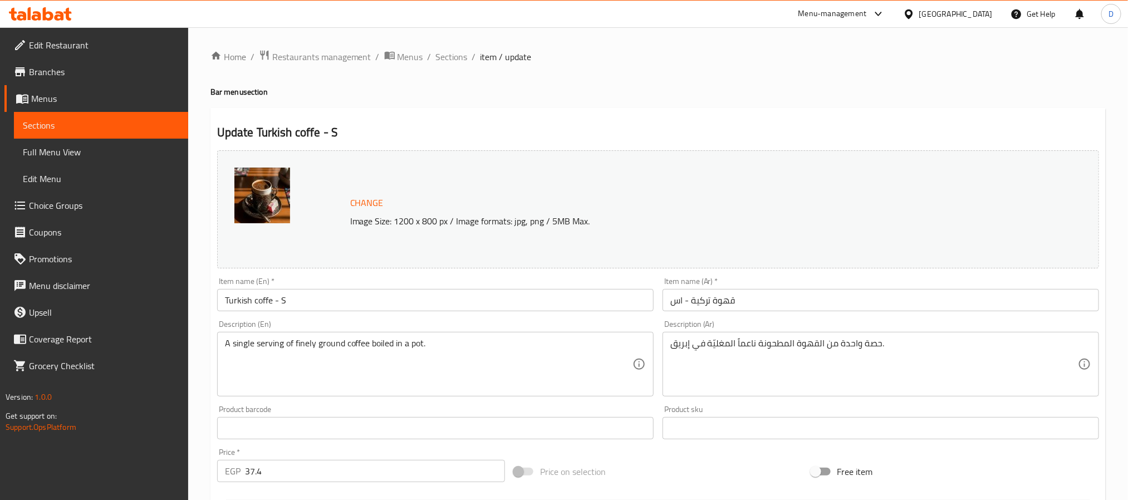
click at [364, 298] on input "Turkish coffe - S" at bounding box center [435, 300] width 437 height 22
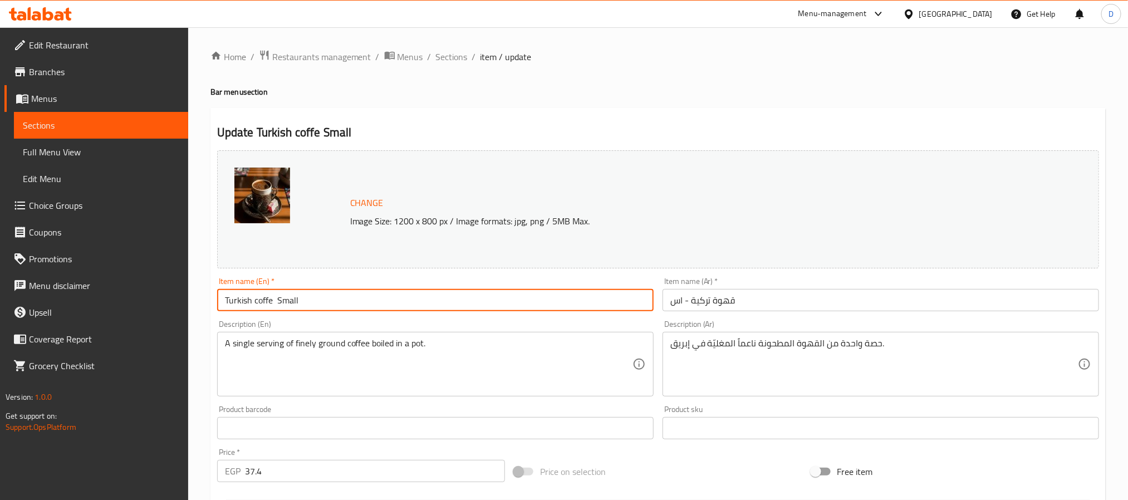
type input "Turkish coffe Small"
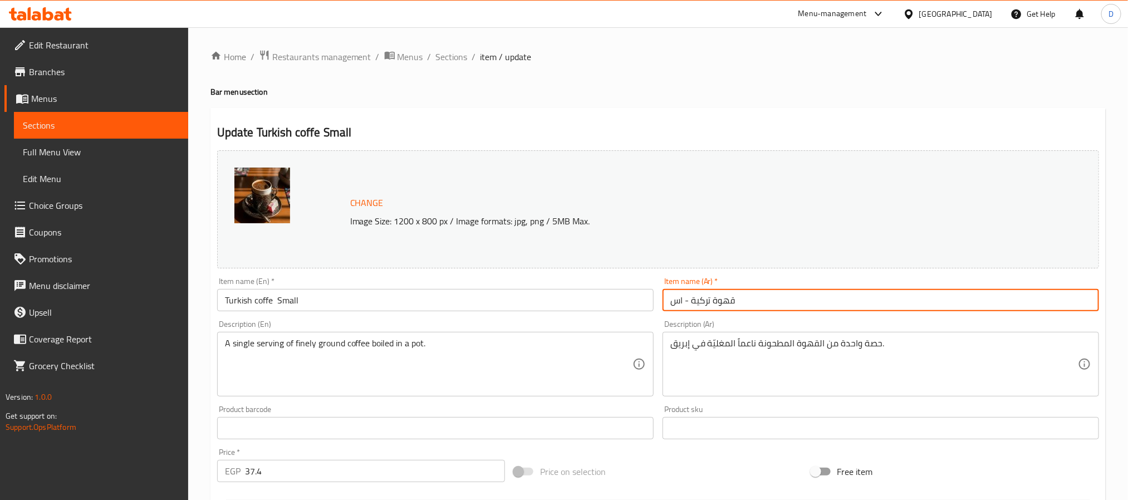
drag, startPoint x: 686, startPoint y: 296, endPoint x: 670, endPoint y: 305, distance: 17.7
click at [670, 305] on input "قهوة تركية - اس" at bounding box center [881, 300] width 437 height 22
type input "قهوة تركية صغيرة"
drag, startPoint x: 453, startPoint y: 55, endPoint x: 896, endPoint y: 9, distance: 445.8
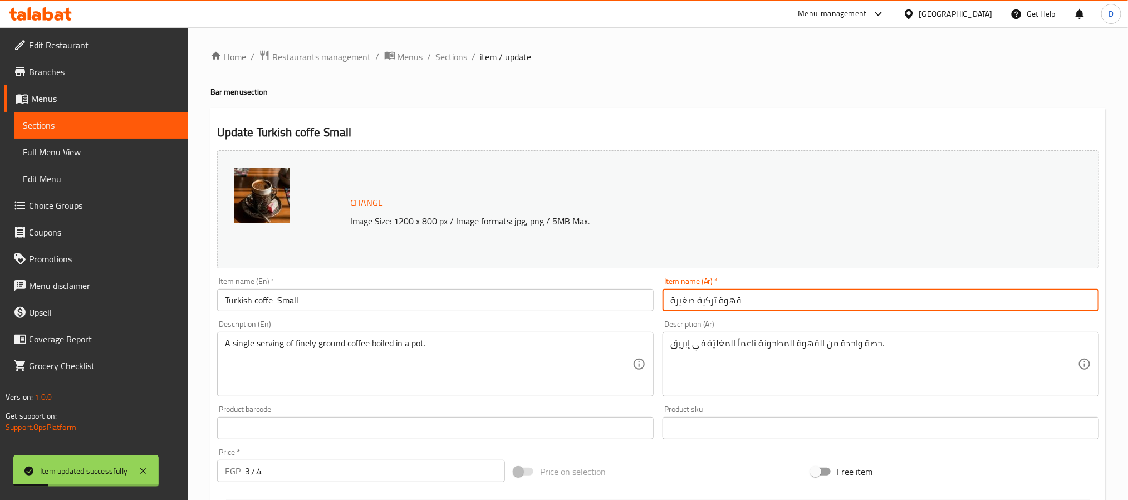
click at [453, 55] on span "Sections" at bounding box center [452, 56] width 32 height 13
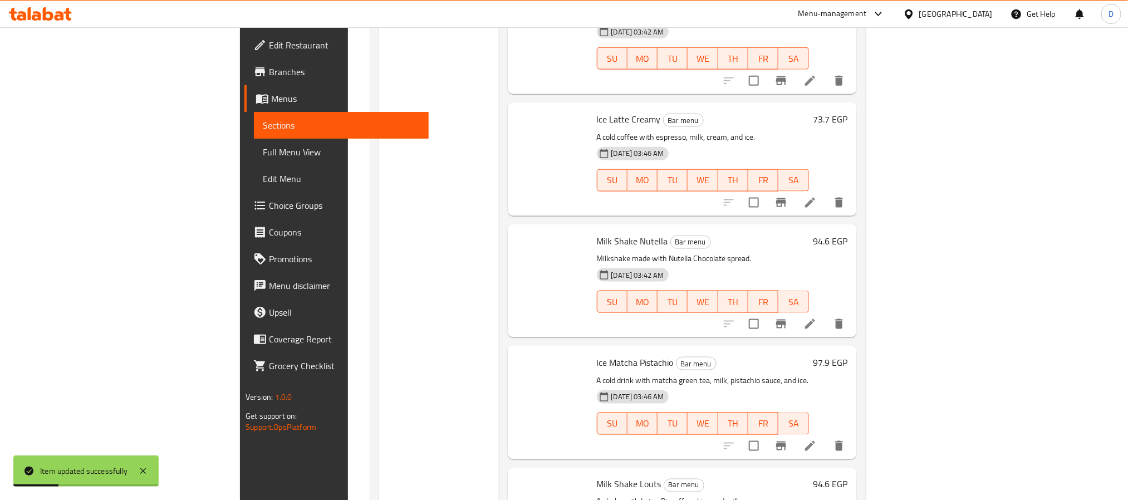
scroll to position [9535, 0]
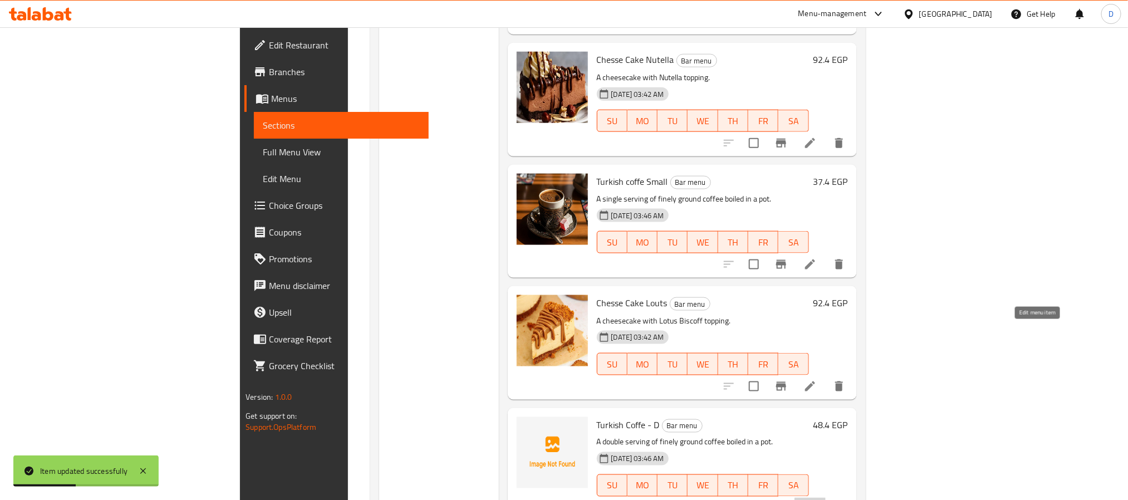
click at [817, 500] on icon at bounding box center [810, 507] width 13 height 13
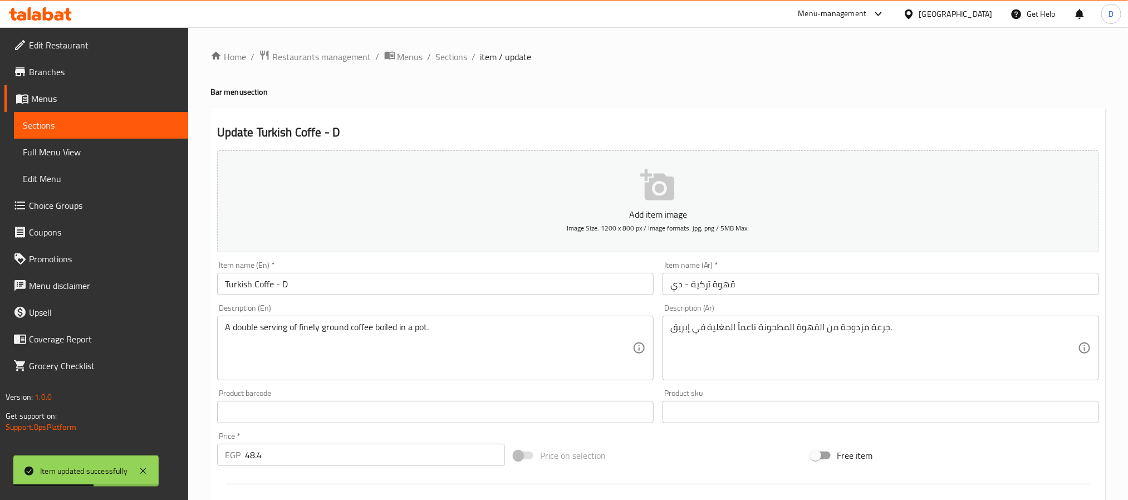
click at [353, 294] on input "Turkish Coffe - D" at bounding box center [435, 284] width 437 height 22
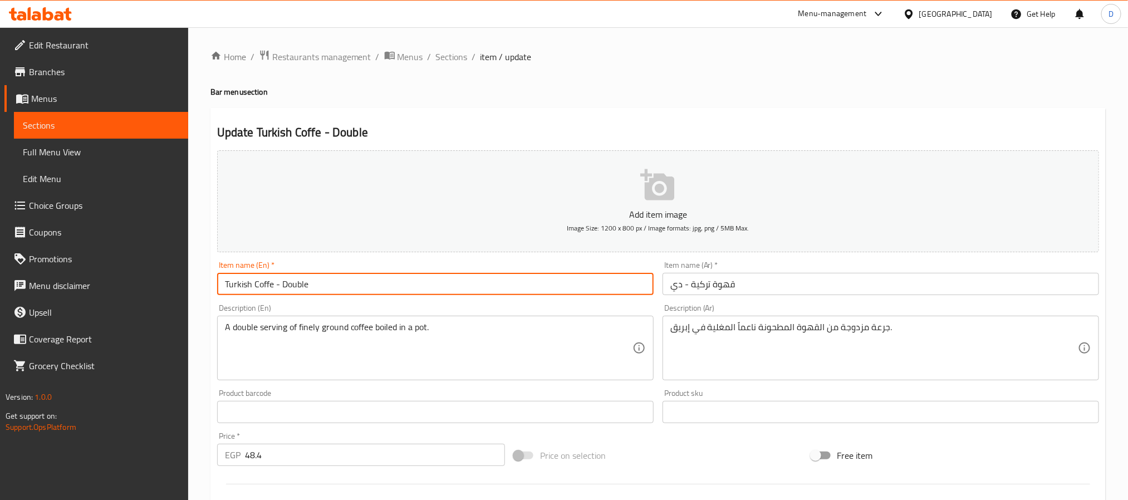
type input "Turkish Coffe - Double"
click at [779, 286] on input "قهوة تركية - دي" at bounding box center [881, 284] width 437 height 22
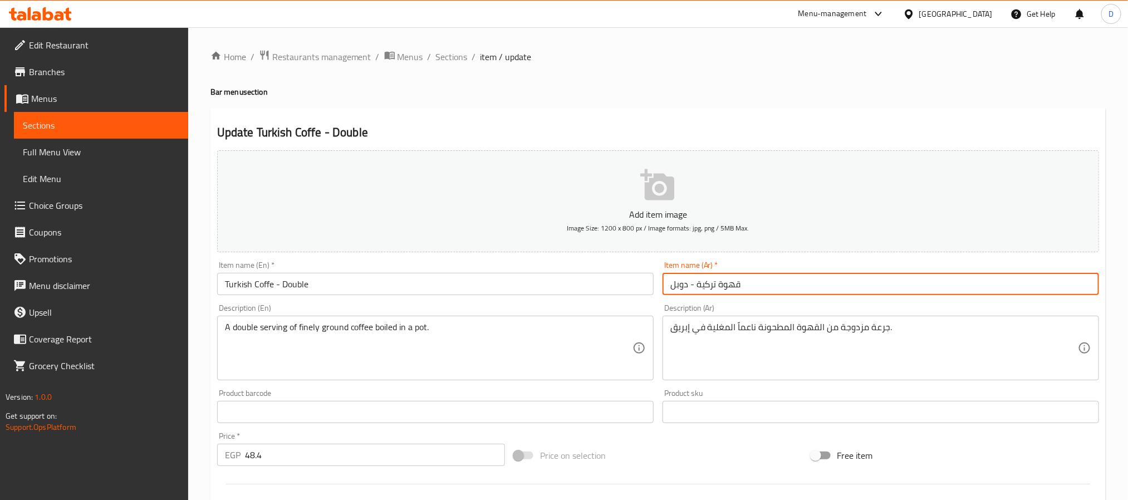
type input "قهوة تركية - دوبل"
click at [461, 57] on span "Sections" at bounding box center [452, 56] width 32 height 13
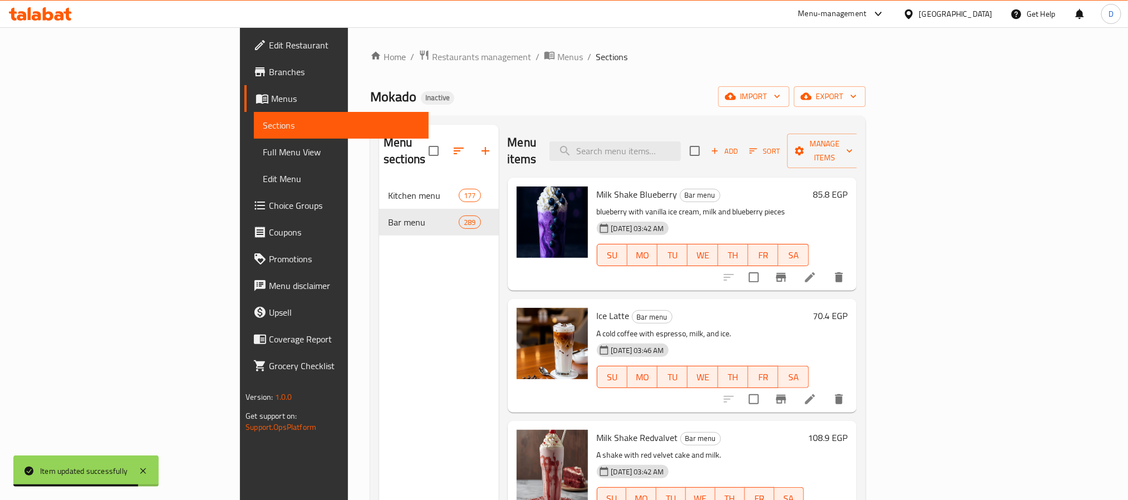
scroll to position [18999, 0]
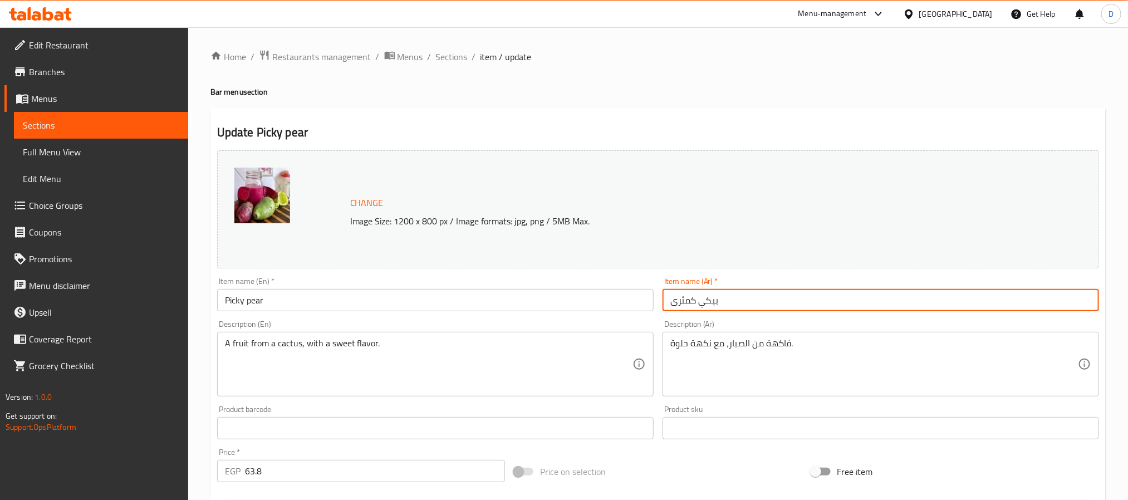
click at [734, 304] on input "بيكي كمثرى" at bounding box center [881, 300] width 437 height 22
type input "[PERSON_NAME]"
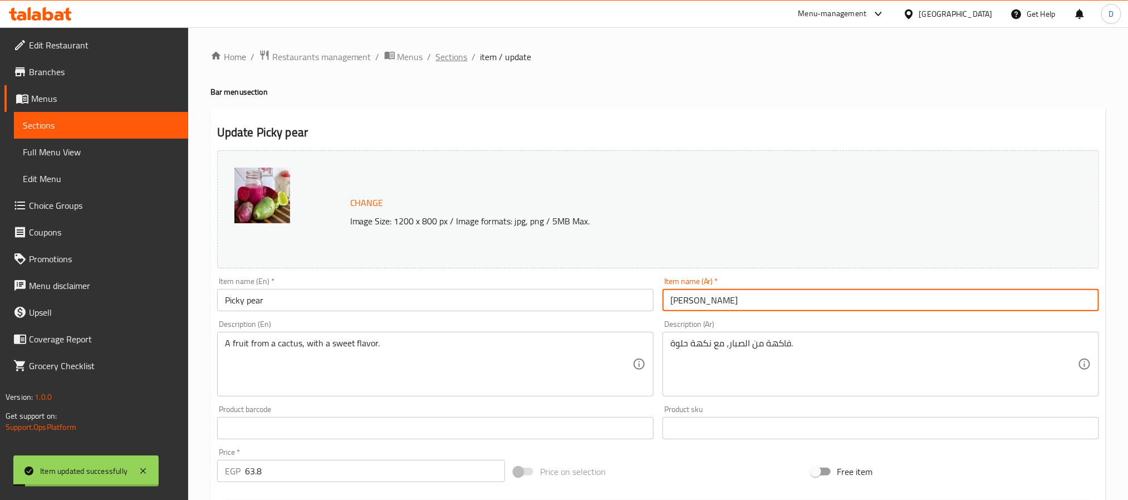
click at [445, 62] on span "Sections" at bounding box center [452, 56] width 32 height 13
